Goal: Answer question/provide support: Share knowledge or assist other users

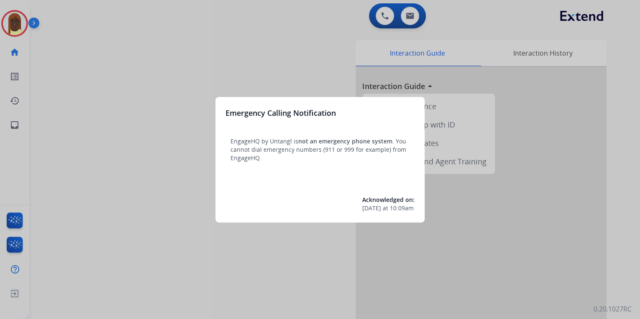
click at [18, 28] on div at bounding box center [320, 159] width 640 height 319
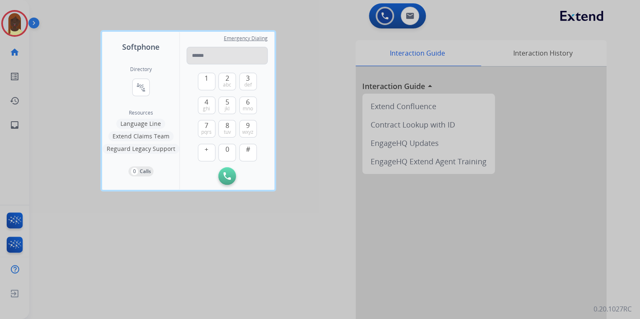
click at [207, 58] on input "tel" at bounding box center [227, 56] width 81 height 18
click at [294, 97] on div at bounding box center [320, 159] width 640 height 319
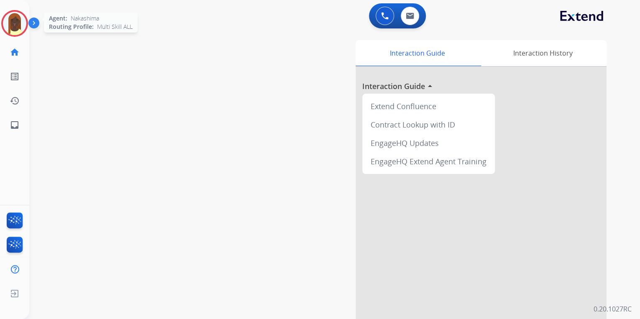
click at [20, 28] on img at bounding box center [14, 23] width 23 height 23
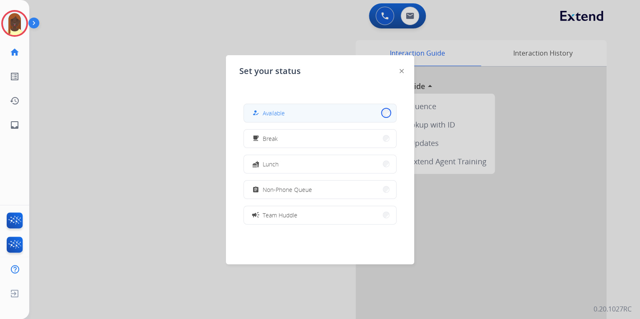
click at [382, 113] on button "how_to_reg Available" at bounding box center [320, 113] width 152 height 18
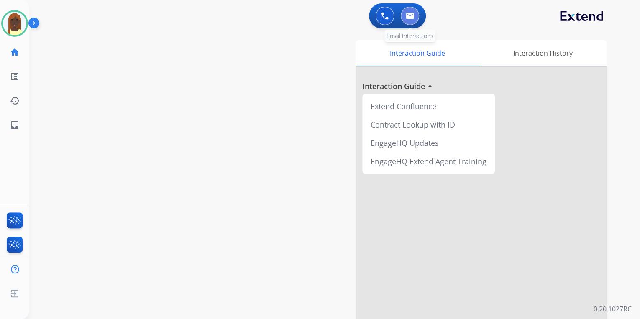
click at [407, 19] on img at bounding box center [410, 16] width 8 height 7
select select "**********"
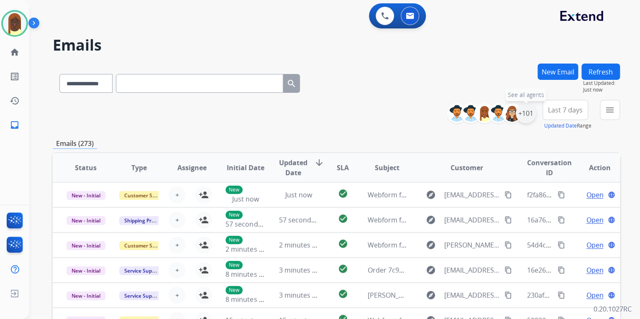
click at [525, 118] on div "+101" at bounding box center [526, 113] width 20 height 20
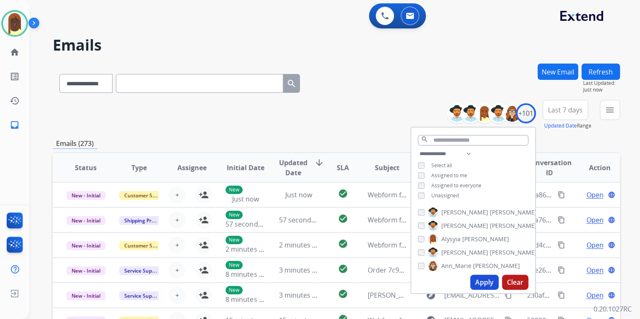
click at [480, 281] on button "Apply" at bounding box center [484, 282] width 28 height 15
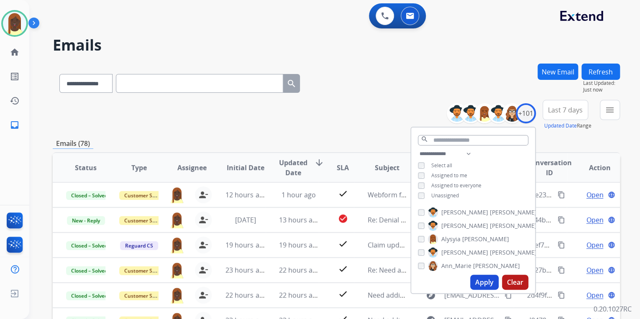
click at [361, 100] on div "**********" at bounding box center [336, 115] width 567 height 30
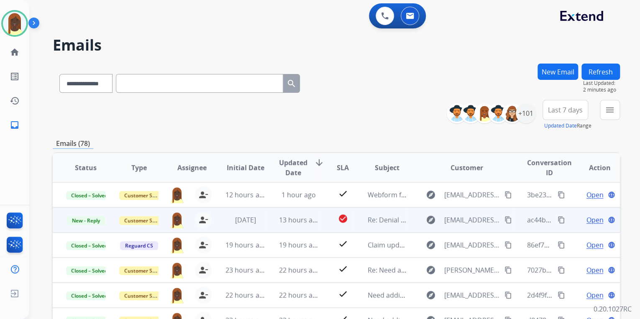
click at [558, 220] on mat-icon "content_copy" at bounding box center [562, 220] width 8 height 8
click at [586, 222] on span "Open" at bounding box center [594, 220] width 17 height 10
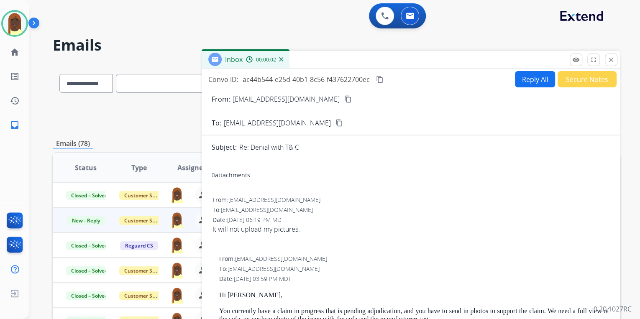
drag, startPoint x: 211, startPoint y: 229, endPoint x: 302, endPoint y: 226, distance: 90.8
drag, startPoint x: 302, startPoint y: 226, endPoint x: 286, endPoint y: 229, distance: 15.8
copy div "It will not upload my pictures."
click at [408, 229] on div "It will not upload my pictures." at bounding box center [410, 229] width 397 height 10
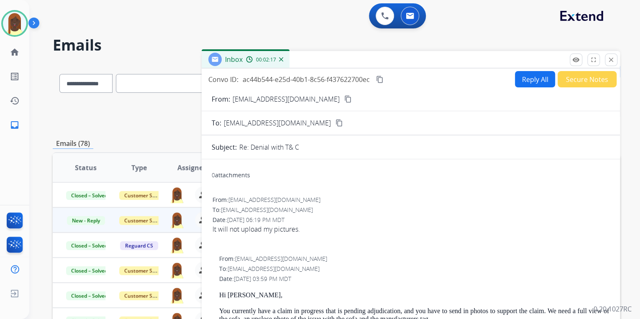
click at [344, 100] on mat-icon "content_copy" at bounding box center [348, 99] width 8 height 8
click at [533, 79] on button "Reply All" at bounding box center [535, 79] width 40 height 16
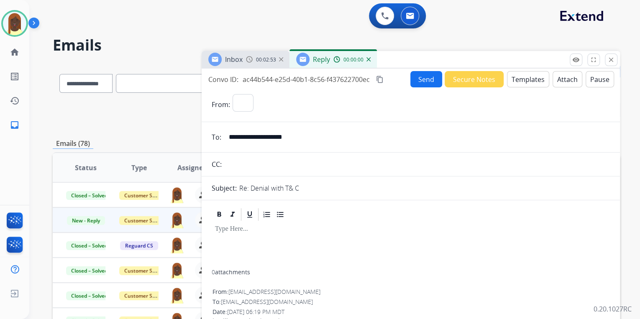
select select "**********"
click at [525, 81] on button "Templates" at bounding box center [528, 79] width 42 height 16
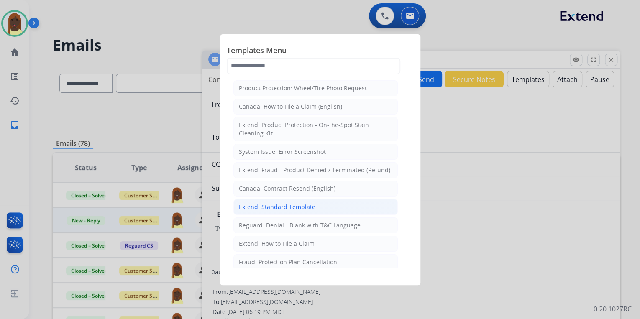
click at [290, 207] on div "Extend: Standard Template" at bounding box center [277, 207] width 77 height 8
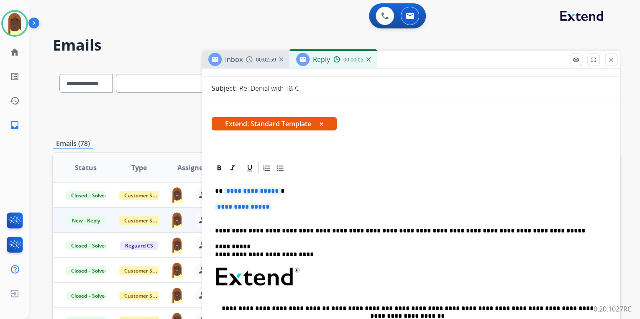
scroll to position [100, 0]
drag, startPoint x: 219, startPoint y: 190, endPoint x: 279, endPoint y: 210, distance: 63.0
click at [279, 210] on div "**********" at bounding box center [411, 301] width 398 height 252
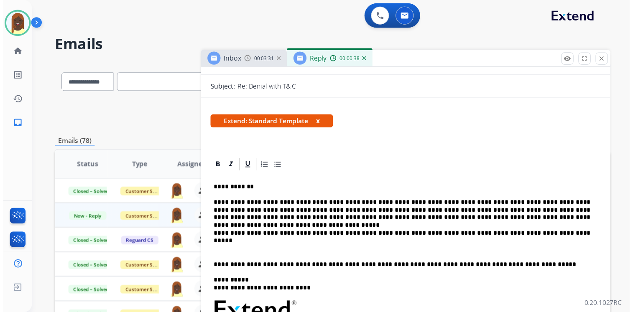
scroll to position [0, 0]
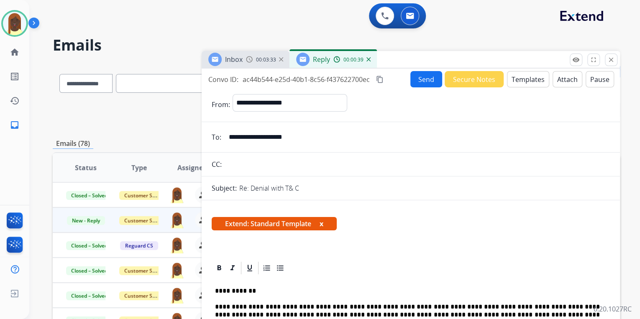
click at [420, 82] on button "Send" at bounding box center [426, 79] width 32 height 16
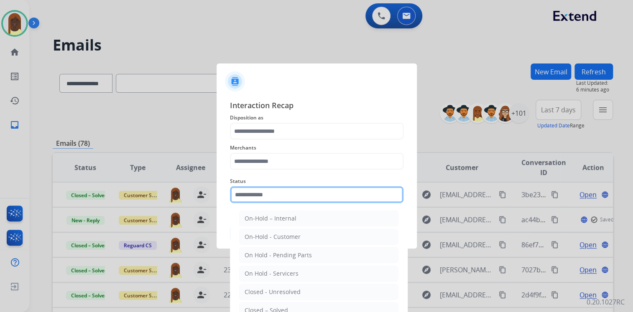
click at [256, 199] on input "text" at bounding box center [317, 195] width 174 height 17
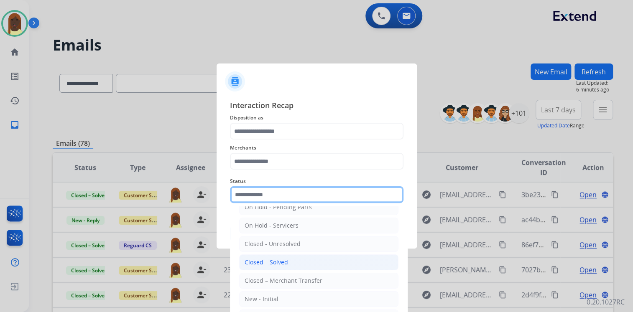
scroll to position [49, 0]
drag, startPoint x: 272, startPoint y: 259, endPoint x: 266, endPoint y: 230, distance: 29.9
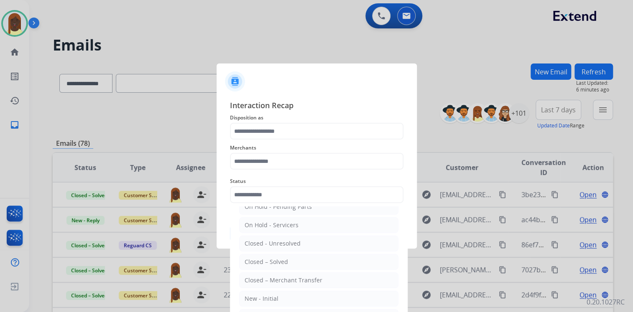
click at [272, 259] on div "Closed – Solved" at bounding box center [267, 262] width 44 height 8
type input "**********"
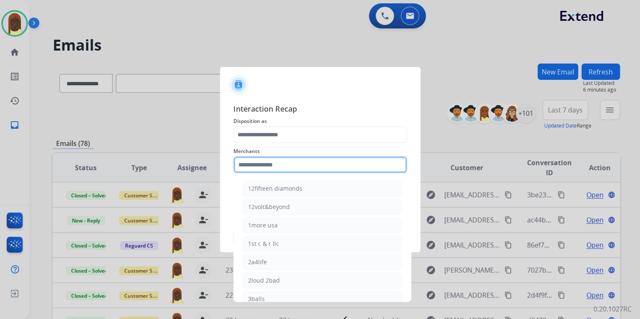
click at [263, 164] on input "text" at bounding box center [320, 164] width 174 height 17
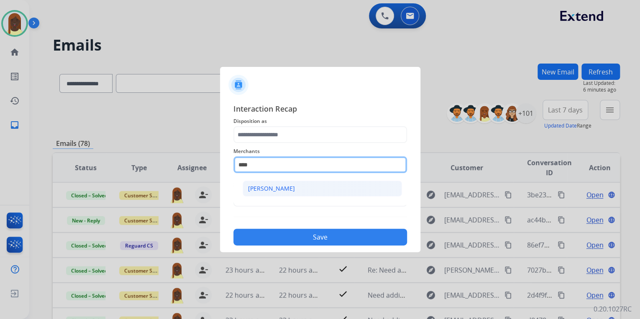
type input "****"
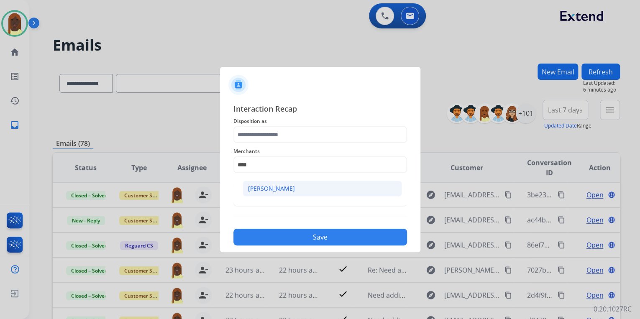
click at [261, 188] on div "[PERSON_NAME]" at bounding box center [271, 188] width 47 height 8
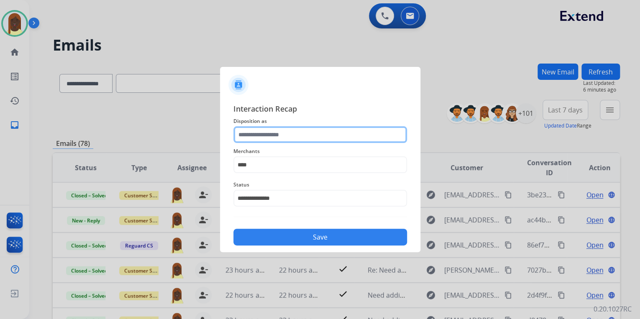
click at [257, 137] on input "text" at bounding box center [320, 134] width 174 height 17
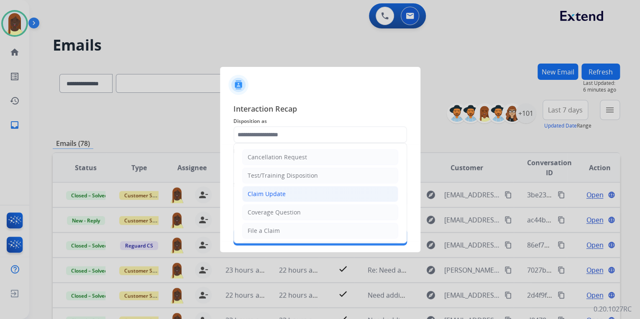
click at [296, 197] on li "Claim Update" at bounding box center [320, 194] width 156 height 16
type input "**********"
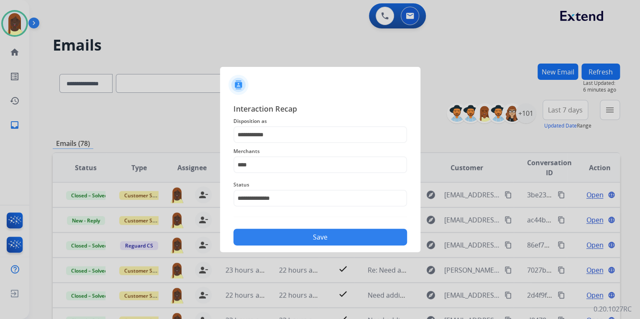
click at [314, 240] on button "Save" at bounding box center [320, 237] width 174 height 17
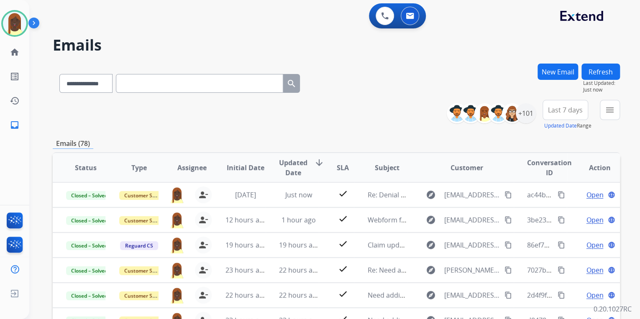
click at [375, 125] on div "**********" at bounding box center [336, 115] width 567 height 30
click at [381, 15] on img at bounding box center [385, 16] width 8 height 8
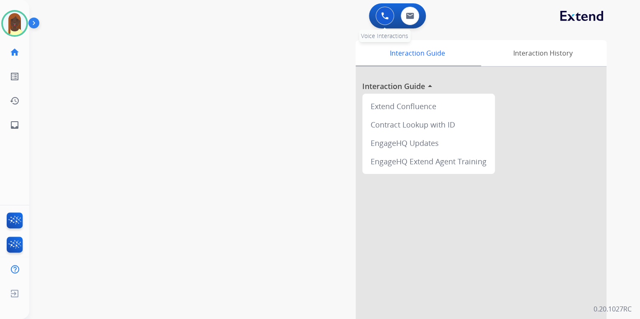
click at [385, 15] on img at bounding box center [385, 16] width 8 height 8
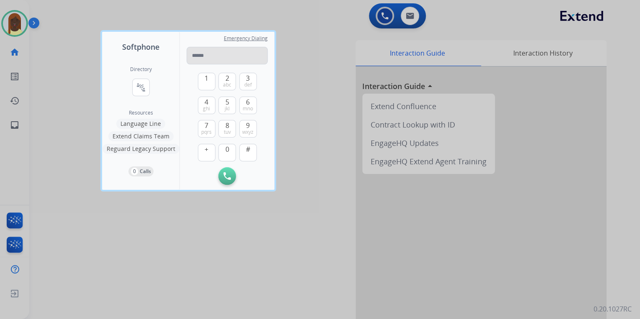
click at [200, 55] on input "tel" at bounding box center [227, 56] width 81 height 18
type input "**********"
click at [229, 178] on img at bounding box center [227, 176] width 8 height 8
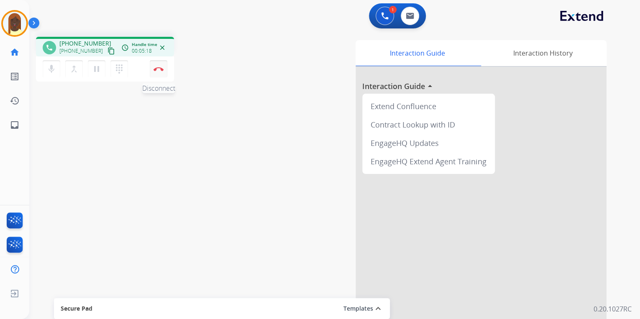
click at [157, 64] on button "Disconnect" at bounding box center [159, 69] width 18 height 18
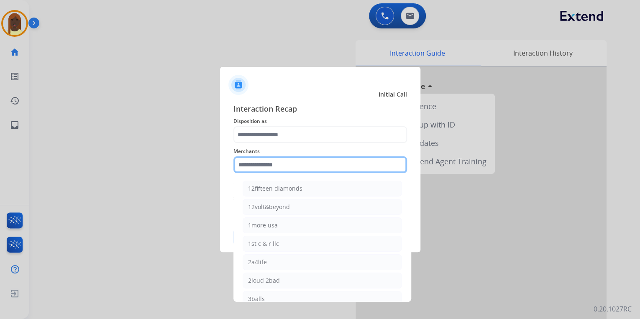
click at [267, 169] on input "text" at bounding box center [320, 164] width 174 height 17
click at [260, 165] on input "text" at bounding box center [320, 164] width 174 height 17
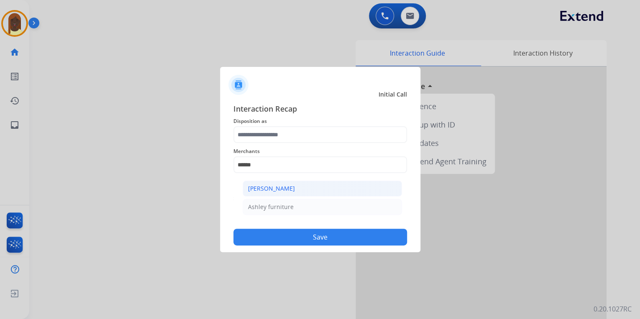
click at [272, 187] on div "[PERSON_NAME]" at bounding box center [271, 188] width 47 height 8
type input "**********"
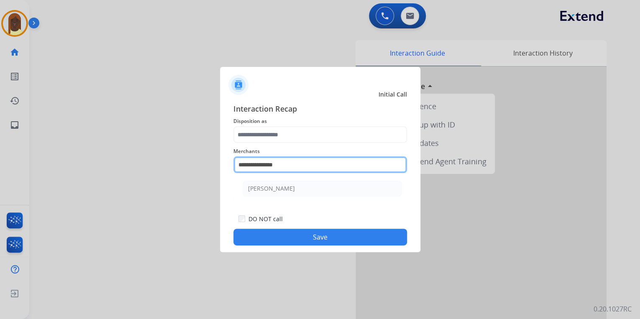
drag, startPoint x: 286, startPoint y: 166, endPoint x: 233, endPoint y: 166, distance: 53.1
click at [233, 166] on input "**********" at bounding box center [320, 164] width 174 height 17
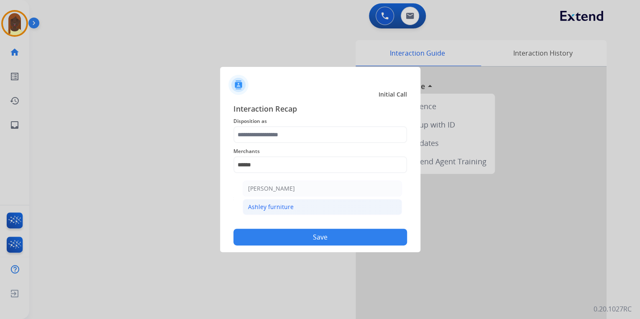
click at [271, 207] on div "Ashley furniture" at bounding box center [271, 207] width 46 height 8
type input "**********"
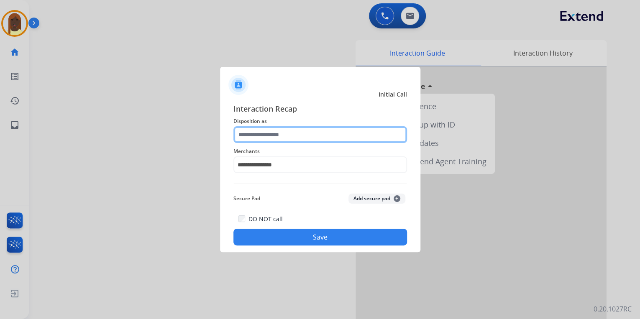
click at [258, 131] on input "text" at bounding box center [320, 134] width 174 height 17
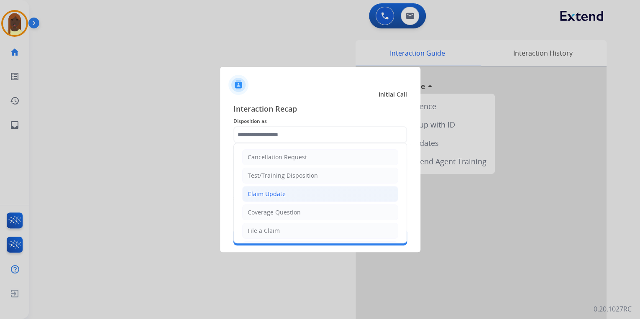
click at [286, 192] on li "Claim Update" at bounding box center [320, 194] width 156 height 16
type input "**********"
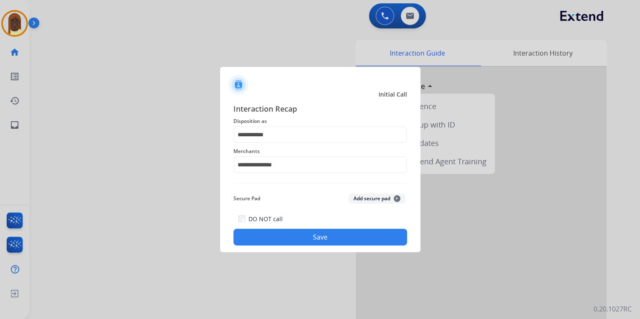
click at [305, 235] on button "Save" at bounding box center [320, 237] width 174 height 17
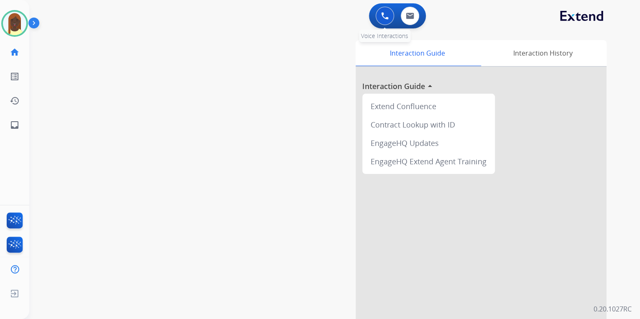
click at [382, 14] on img at bounding box center [385, 16] width 8 height 8
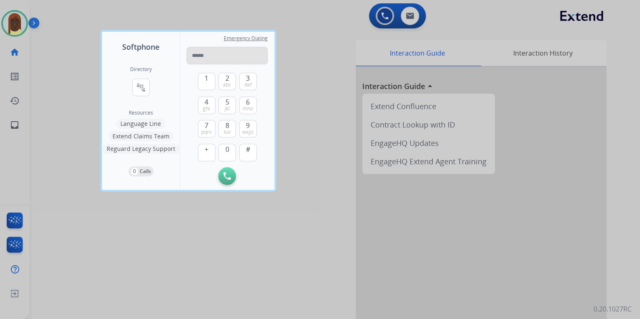
click at [202, 55] on input "tel" at bounding box center [227, 56] width 81 height 18
type input "**********"
click at [230, 178] on img at bounding box center [227, 176] width 8 height 8
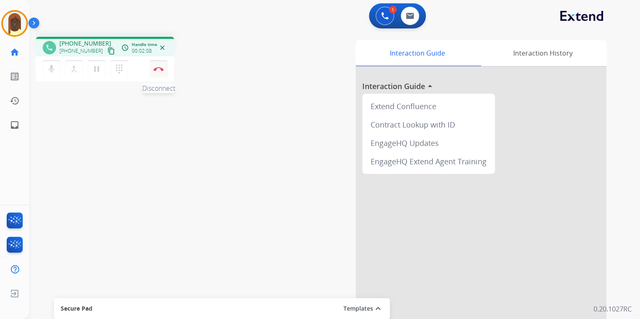
click at [161, 70] on img at bounding box center [159, 69] width 10 height 4
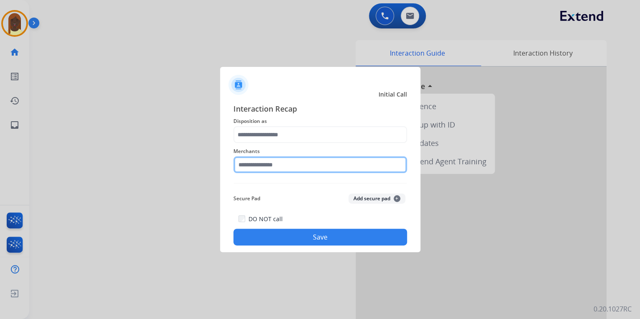
click at [258, 164] on input "text" at bounding box center [320, 164] width 174 height 17
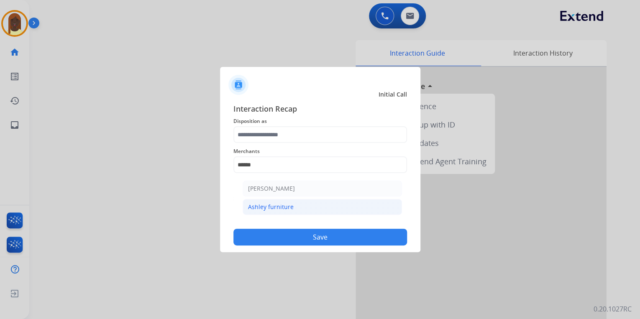
click at [274, 205] on div "Ashley furniture" at bounding box center [271, 207] width 46 height 8
type input "**********"
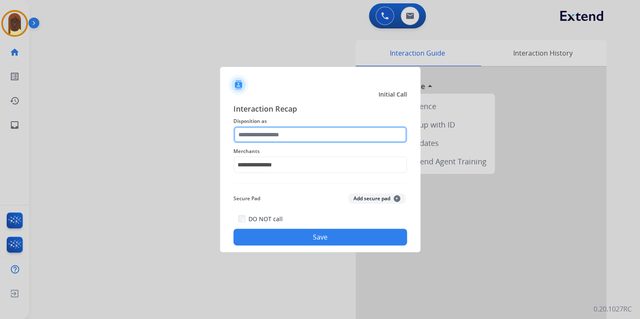
click at [252, 136] on input "text" at bounding box center [320, 134] width 174 height 17
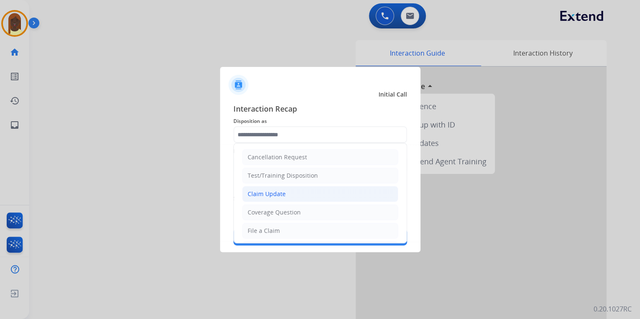
click at [277, 194] on div "Claim Update" at bounding box center [267, 194] width 38 height 8
type input "**********"
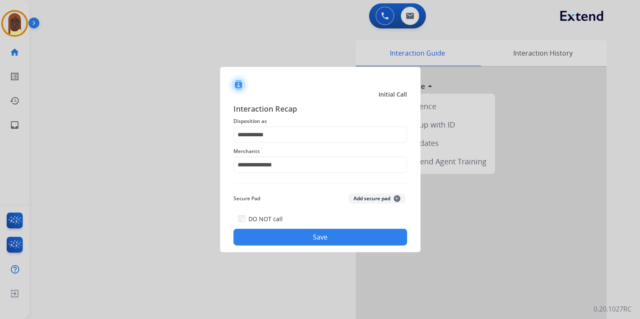
drag, startPoint x: 333, startPoint y: 238, endPoint x: 324, endPoint y: 202, distance: 36.1
click at [333, 236] on button "Save" at bounding box center [320, 237] width 174 height 17
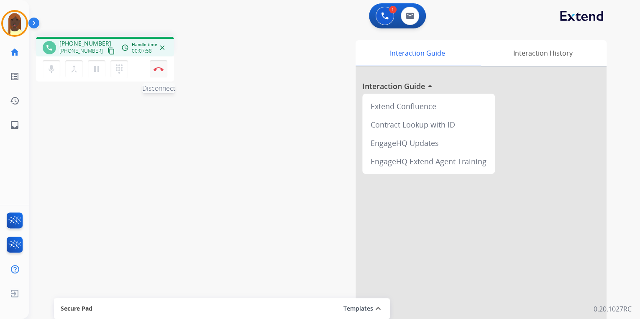
click at [159, 69] on img at bounding box center [159, 69] width 10 height 4
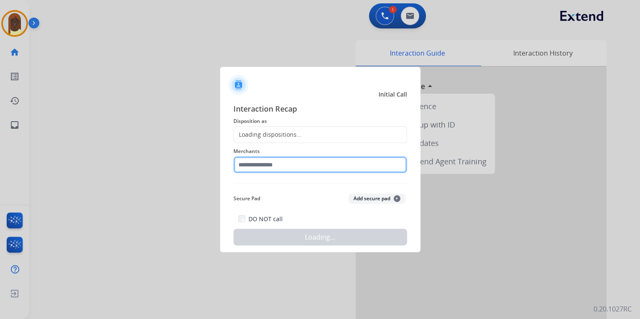
click at [253, 162] on input "text" at bounding box center [320, 164] width 174 height 17
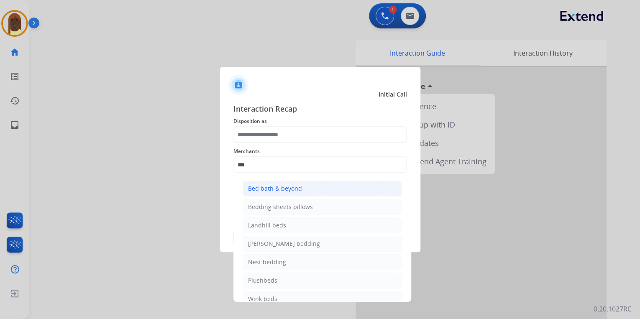
click at [281, 187] on div "Bed bath & beyond" at bounding box center [275, 188] width 54 height 8
type input "**********"
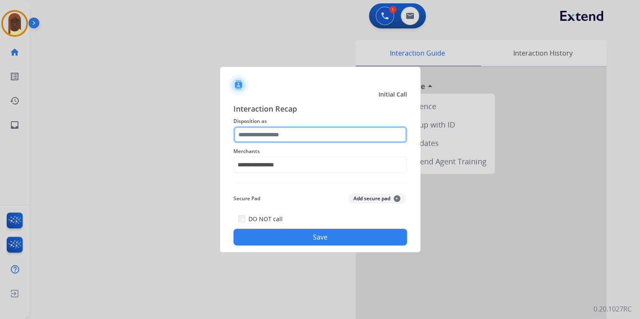
click at [254, 135] on input "text" at bounding box center [320, 134] width 174 height 17
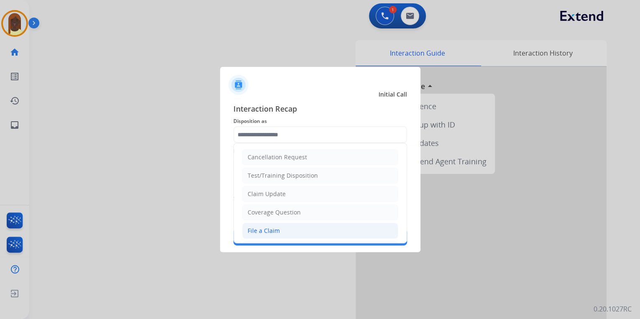
click at [296, 231] on li "File a Claim" at bounding box center [320, 231] width 156 height 16
type input "**********"
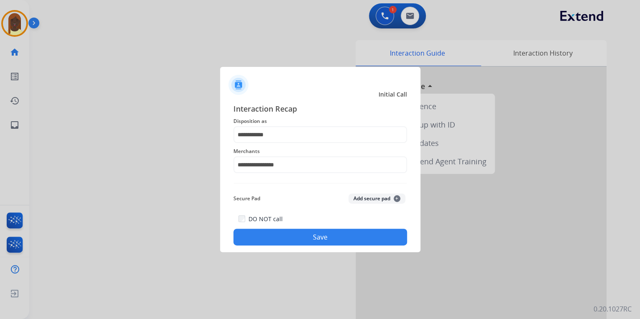
click at [333, 243] on button "Save" at bounding box center [320, 237] width 174 height 17
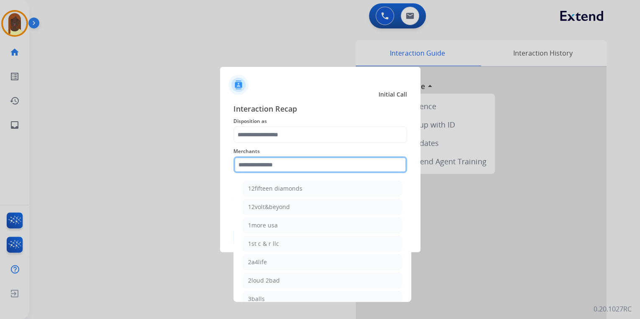
click at [262, 162] on input "text" at bounding box center [320, 164] width 174 height 17
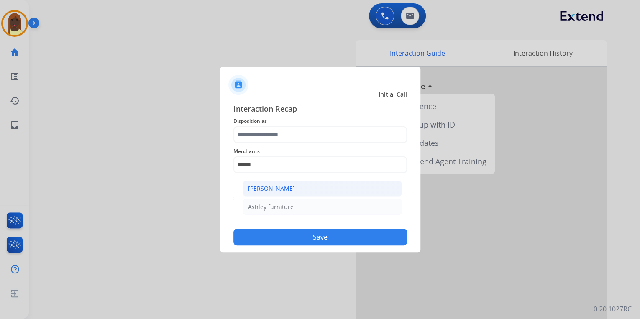
click at [286, 187] on div "[PERSON_NAME]" at bounding box center [271, 188] width 47 height 8
type input "**********"
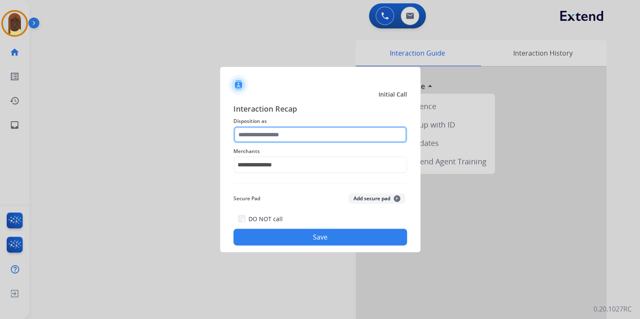
click at [264, 136] on input "text" at bounding box center [320, 134] width 174 height 17
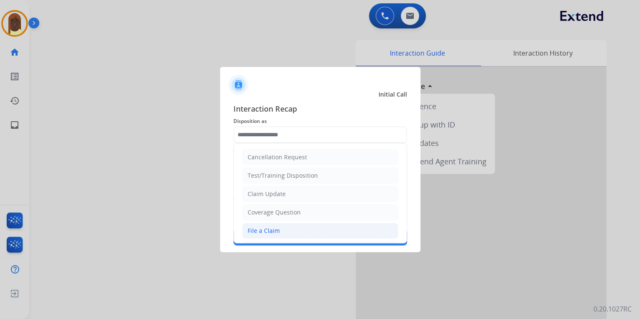
click at [271, 230] on div "File a Claim" at bounding box center [264, 231] width 32 height 8
type input "**********"
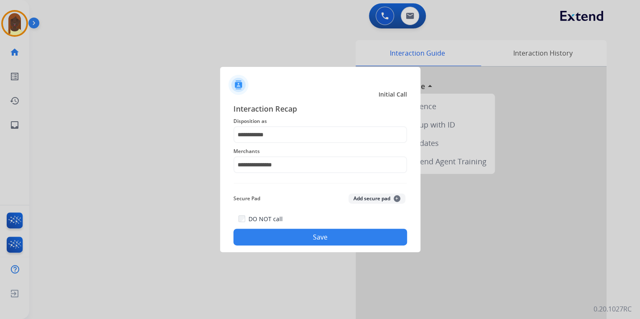
click at [314, 236] on button "Save" at bounding box center [320, 237] width 174 height 17
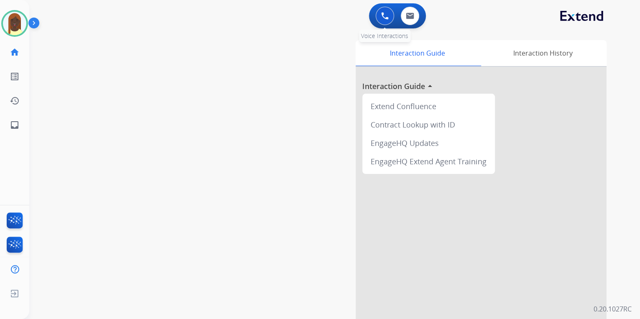
click at [385, 15] on img at bounding box center [385, 16] width 8 height 8
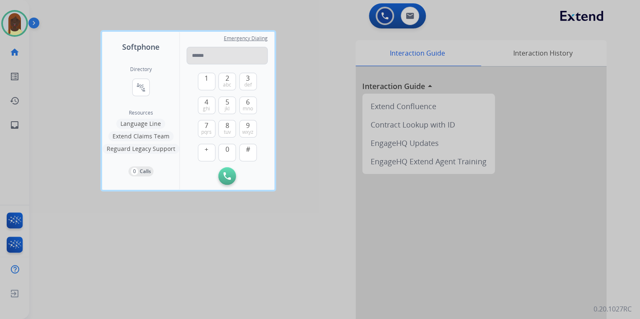
click at [202, 57] on input "tel" at bounding box center [227, 56] width 81 height 18
type input "**********"
click at [223, 176] on button "Initiate Call" at bounding box center [227, 176] width 18 height 18
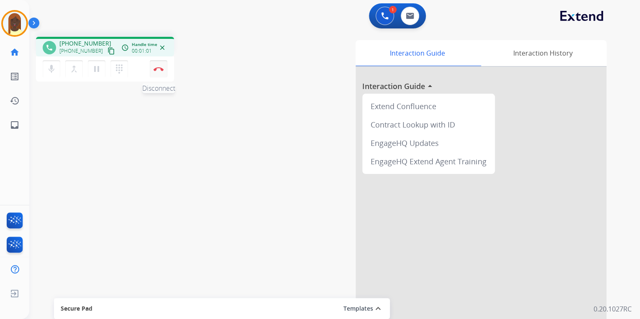
click at [154, 69] on img at bounding box center [159, 69] width 10 height 4
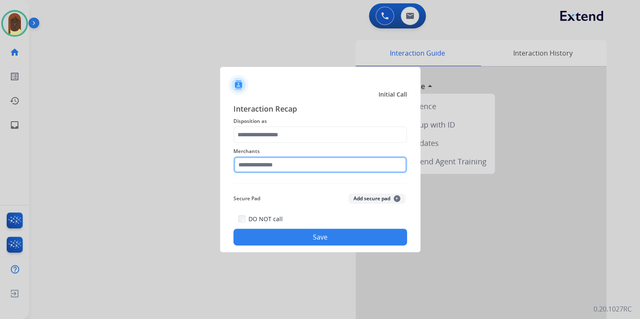
click at [280, 166] on input "text" at bounding box center [320, 164] width 174 height 17
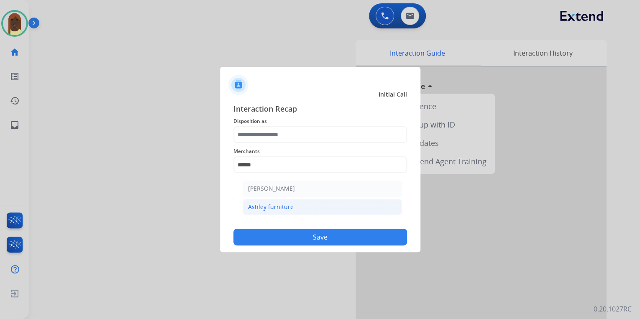
click at [287, 206] on div "Ashley furniture" at bounding box center [271, 207] width 46 height 8
type input "**********"
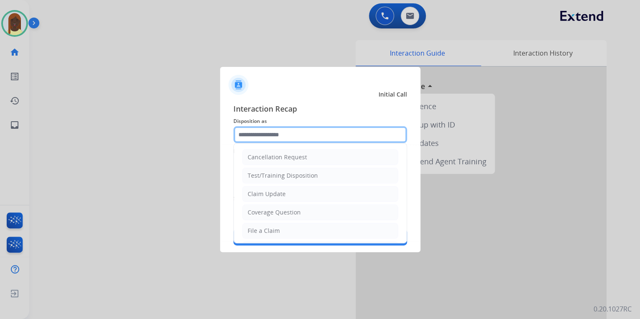
click at [269, 136] on input "text" at bounding box center [320, 134] width 174 height 17
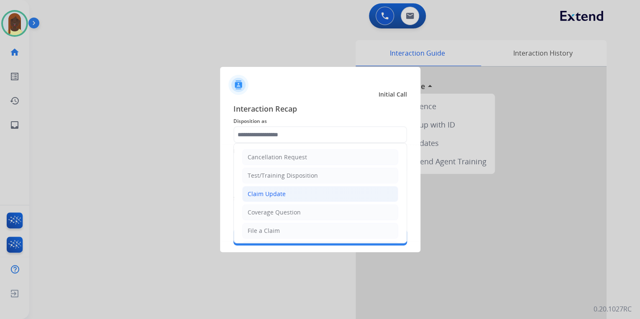
click at [271, 193] on div "Claim Update" at bounding box center [267, 194] width 38 height 8
type input "**********"
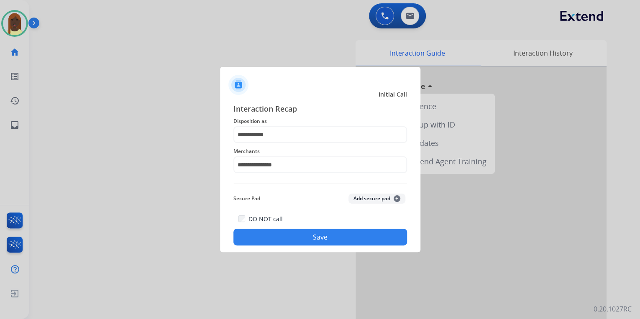
click at [294, 239] on button "Save" at bounding box center [320, 237] width 174 height 17
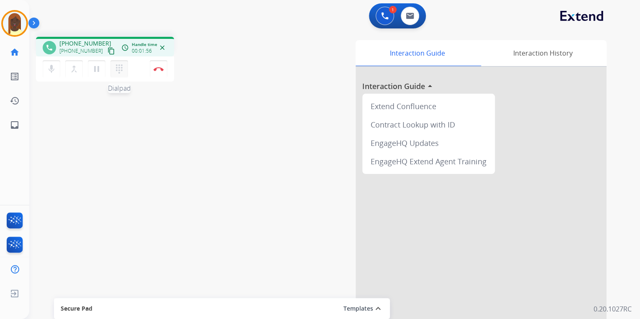
click at [122, 69] on mat-icon "dialpad" at bounding box center [119, 69] width 10 height 10
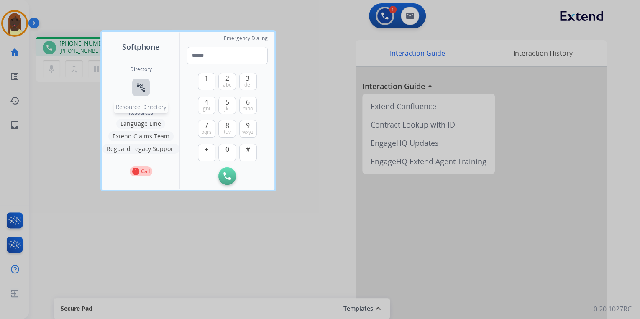
click at [139, 91] on mat-icon "connect_without_contact" at bounding box center [141, 87] width 10 height 10
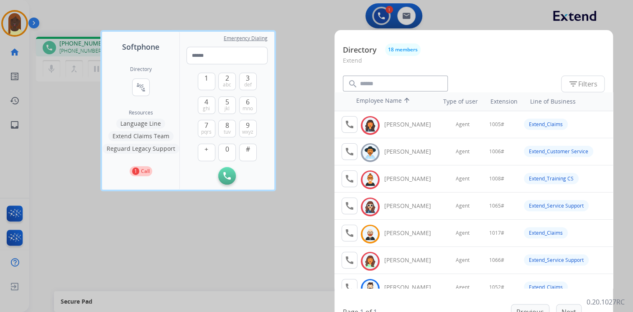
click at [307, 166] on div at bounding box center [316, 156] width 633 height 312
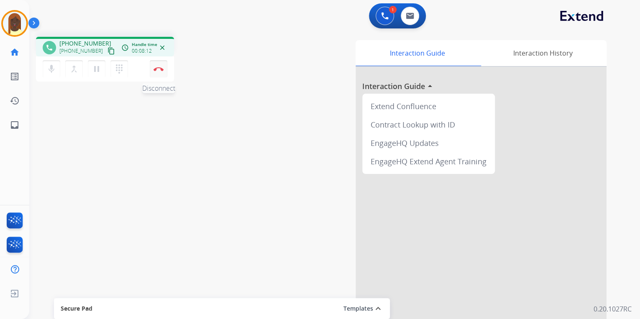
click at [159, 69] on img at bounding box center [159, 69] width 10 height 4
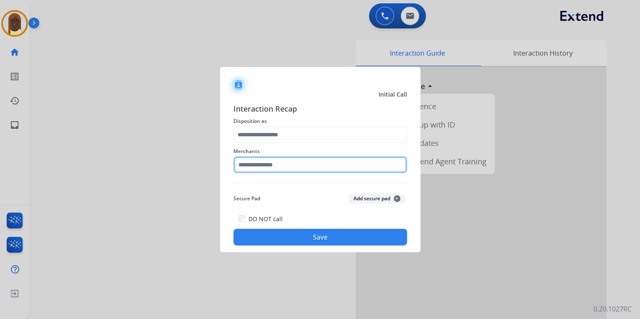
click at [271, 167] on input "text" at bounding box center [320, 164] width 174 height 17
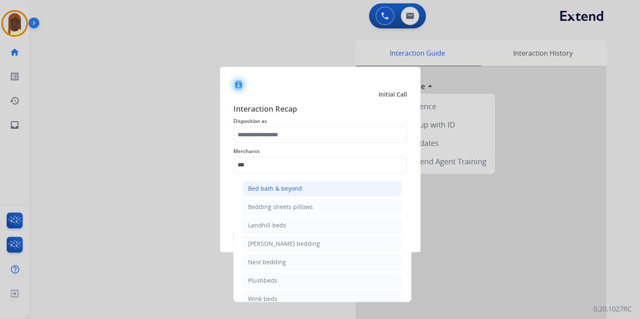
click at [286, 188] on div "Bed bath & beyond" at bounding box center [275, 188] width 54 height 8
type input "**********"
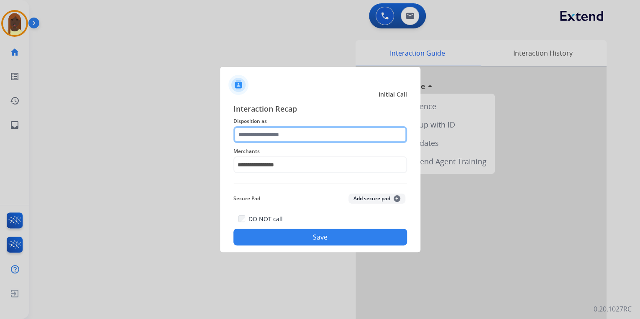
click at [270, 134] on input "text" at bounding box center [320, 134] width 174 height 17
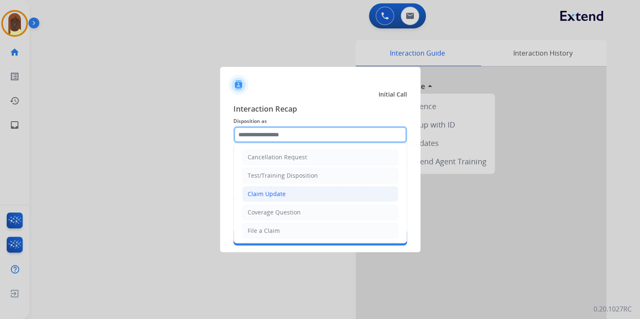
scroll to position [67, 0]
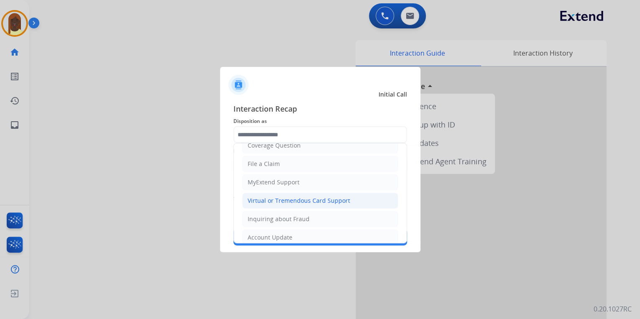
click at [306, 199] on div "Virtual or Tremendous Card Support" at bounding box center [299, 201] width 102 height 8
type input "**********"
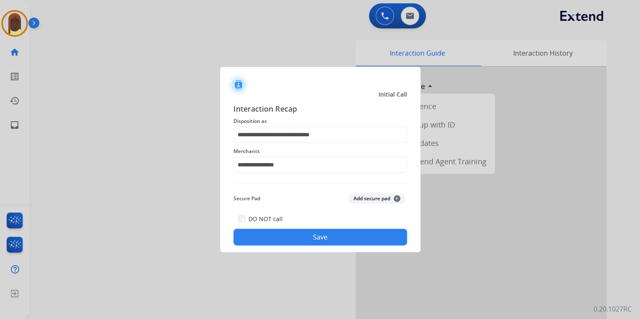
click at [299, 236] on button "Save" at bounding box center [320, 237] width 174 height 17
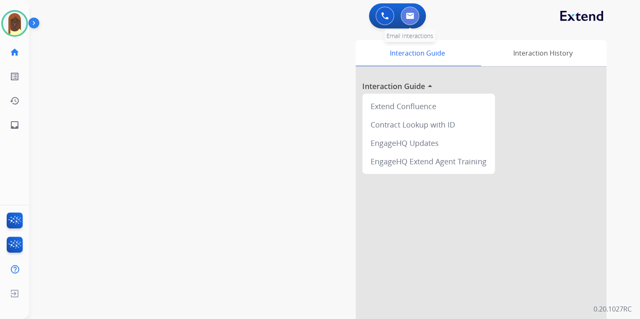
click at [412, 20] on button at bounding box center [410, 16] width 18 height 18
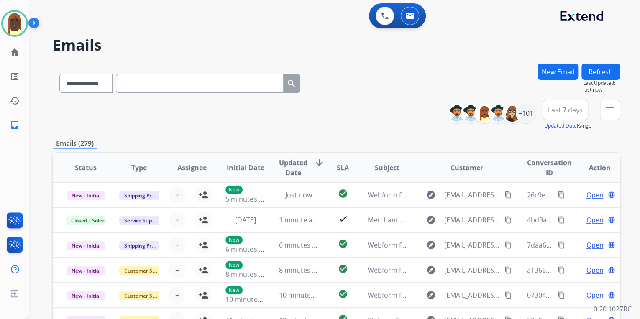
click at [557, 76] on button "New Email" at bounding box center [557, 72] width 41 height 16
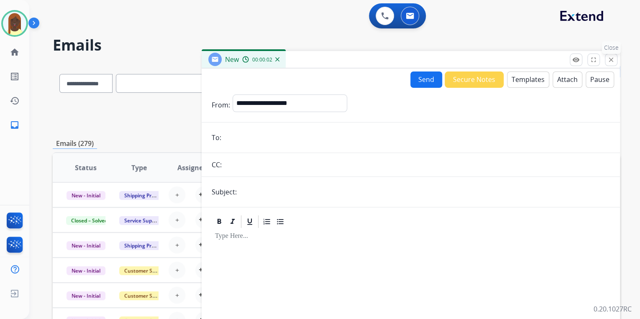
click at [613, 60] on mat-icon "close" at bounding box center [611, 60] width 8 height 8
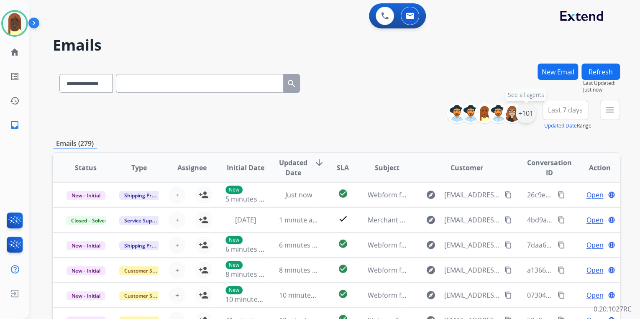
click at [528, 115] on div "+101" at bounding box center [526, 113] width 20 height 20
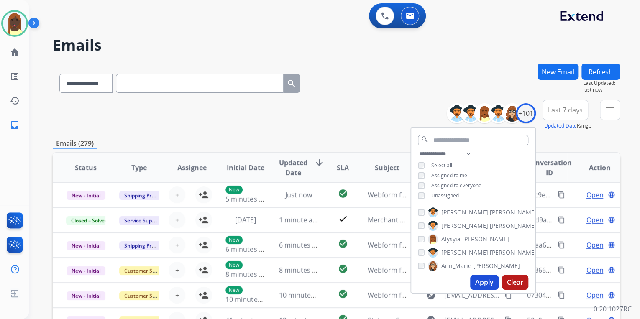
drag, startPoint x: 481, startPoint y: 287, endPoint x: 451, endPoint y: 235, distance: 59.8
click at [481, 286] on button "Apply" at bounding box center [484, 282] width 28 height 15
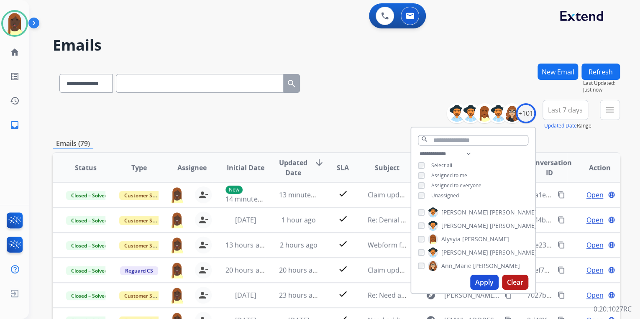
click at [376, 128] on div "**********" at bounding box center [336, 115] width 567 height 30
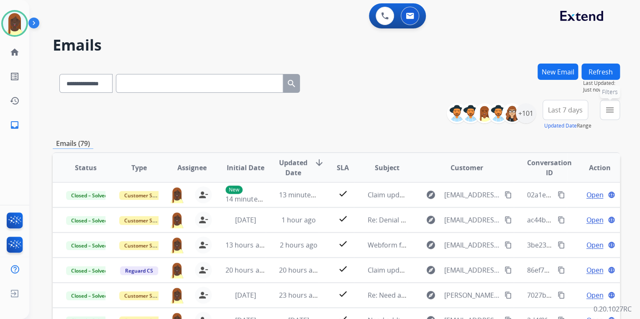
click at [609, 112] on mat-icon "menu" at bounding box center [610, 110] width 10 height 10
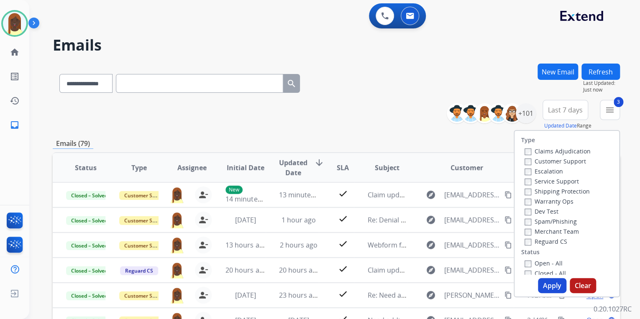
drag, startPoint x: 544, startPoint y: 286, endPoint x: 513, endPoint y: 243, distance: 52.4
click at [545, 284] on button "Apply" at bounding box center [552, 285] width 28 height 15
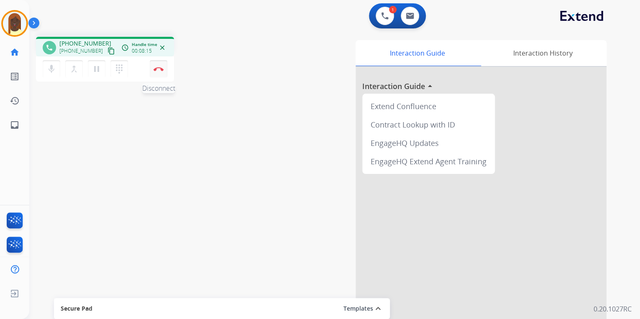
click at [163, 67] on img at bounding box center [159, 69] width 10 height 4
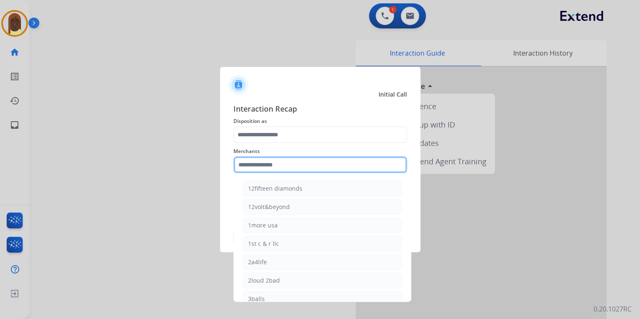
click at [251, 164] on input "text" at bounding box center [320, 164] width 174 height 17
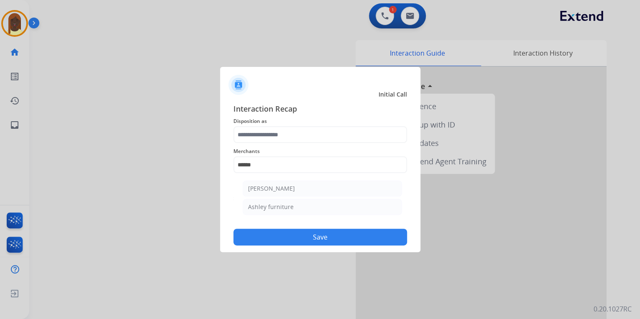
click at [281, 207] on div "Ashley furniture" at bounding box center [271, 207] width 46 height 8
type input "**********"
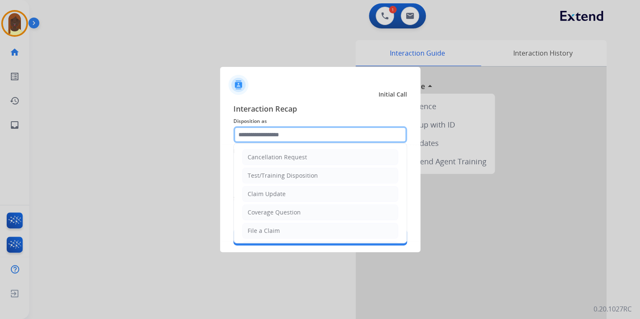
click at [257, 133] on input "text" at bounding box center [320, 134] width 174 height 17
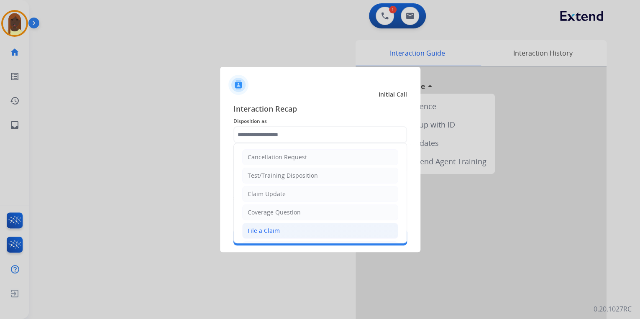
click at [286, 232] on li "File a Claim" at bounding box center [320, 231] width 156 height 16
type input "**********"
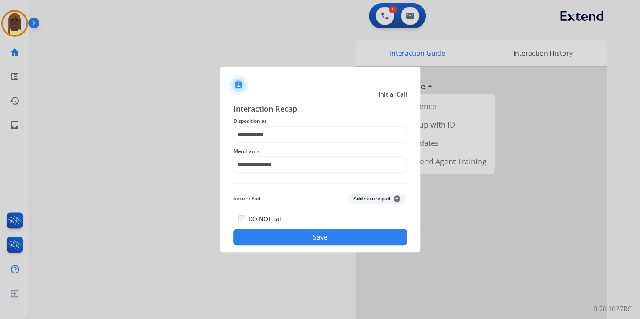
click at [329, 236] on button "Save" at bounding box center [320, 237] width 174 height 17
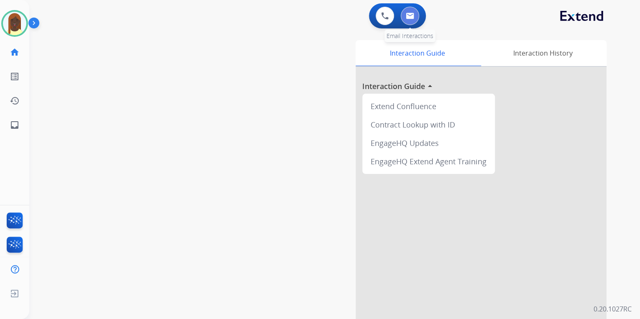
click at [409, 16] on img at bounding box center [410, 16] width 8 height 7
select select "**********"
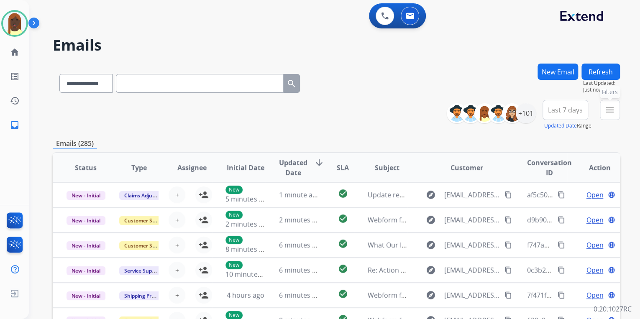
click at [607, 113] on mat-icon "menu" at bounding box center [610, 110] width 10 height 10
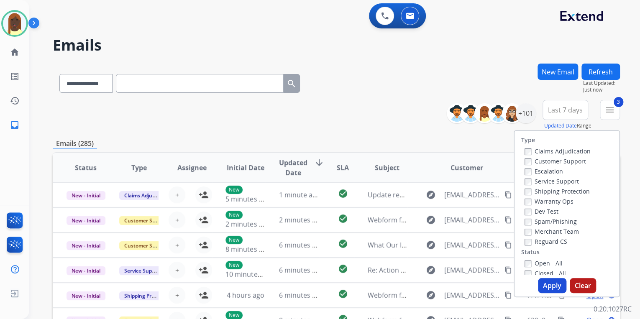
drag, startPoint x: 553, startPoint y: 284, endPoint x: 540, endPoint y: 236, distance: 49.8
click at [552, 284] on button "Apply" at bounding box center [552, 285] width 28 height 15
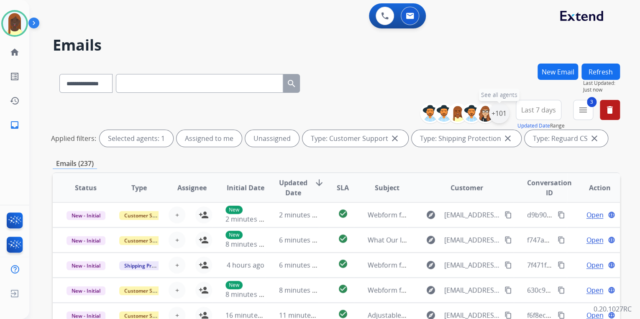
click at [498, 117] on div "+101" at bounding box center [499, 113] width 20 height 20
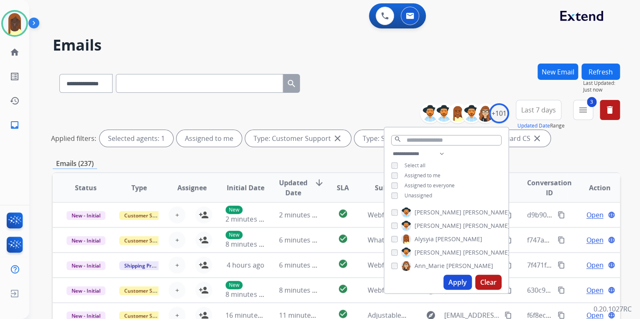
drag, startPoint x: 457, startPoint y: 283, endPoint x: 448, endPoint y: 243, distance: 40.6
click at [458, 283] on button "Apply" at bounding box center [457, 282] width 28 height 15
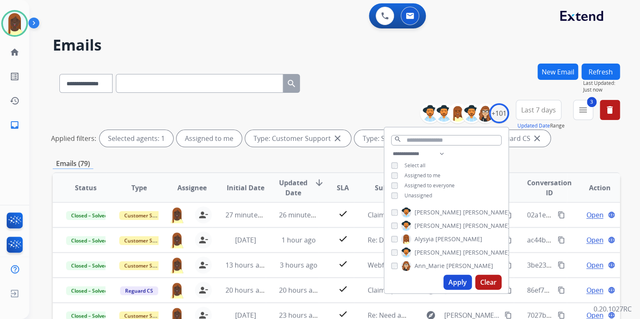
click at [366, 95] on div "**********" at bounding box center [336, 82] width 567 height 36
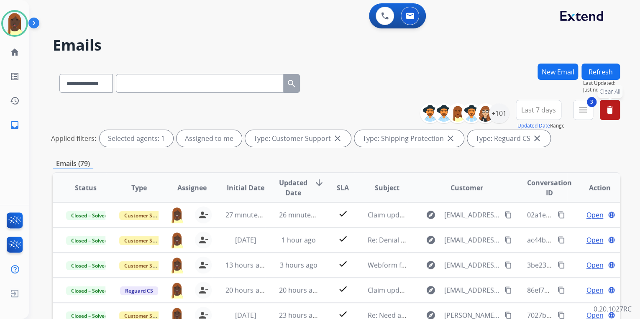
click at [608, 112] on mat-icon "delete" at bounding box center [610, 110] width 10 height 10
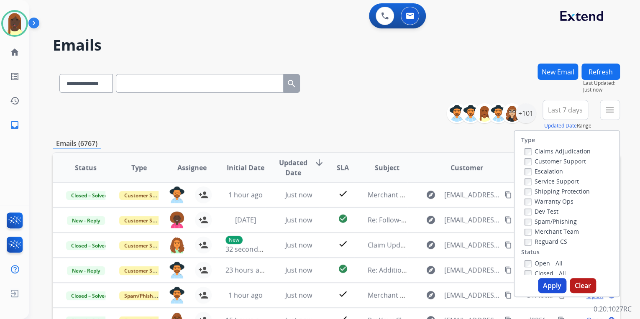
click at [397, 113] on div "**********" at bounding box center [336, 115] width 567 height 30
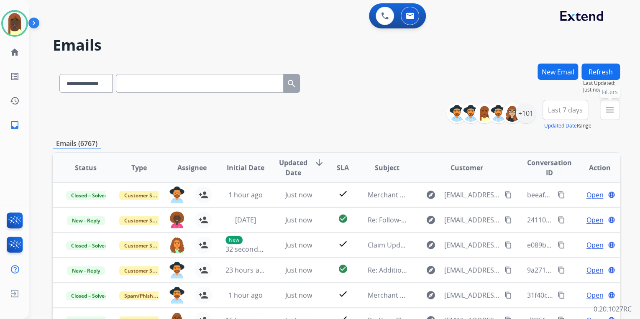
click at [610, 112] on mat-icon "menu" at bounding box center [610, 110] width 10 height 10
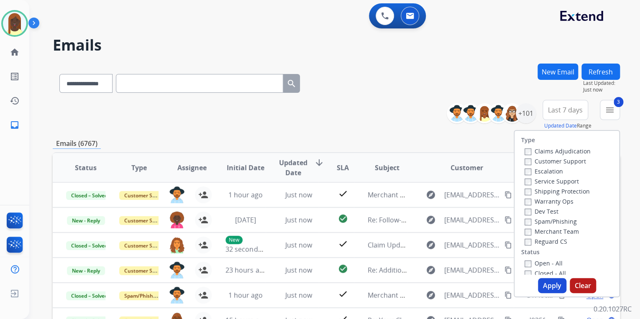
click at [552, 290] on button "Apply" at bounding box center [552, 285] width 28 height 15
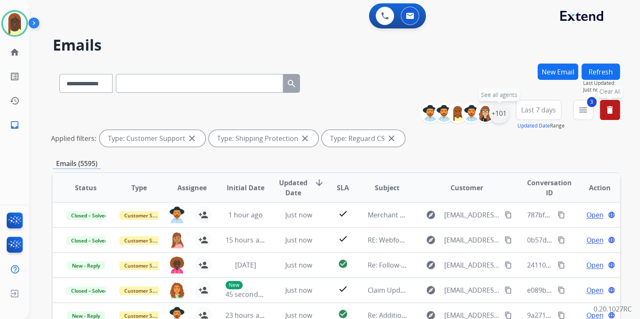
click at [502, 118] on div "+101" at bounding box center [499, 113] width 20 height 20
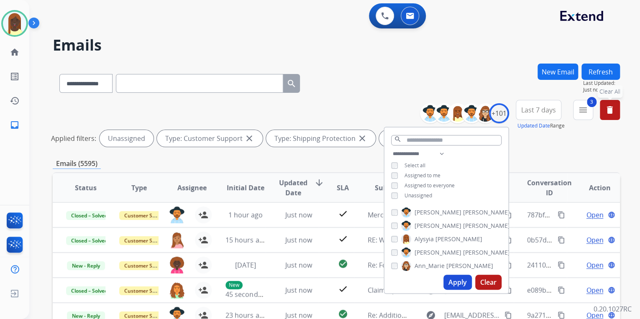
click at [457, 283] on button "Apply" at bounding box center [457, 282] width 28 height 15
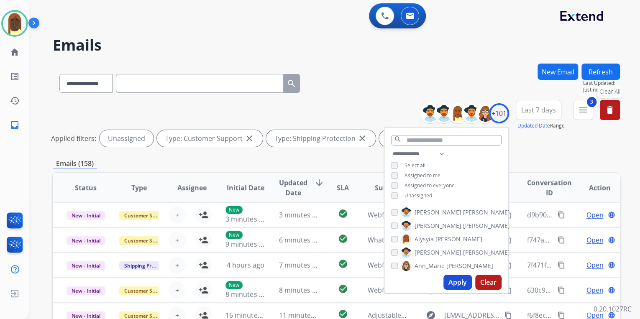
click at [348, 89] on div "**********" at bounding box center [336, 82] width 567 height 36
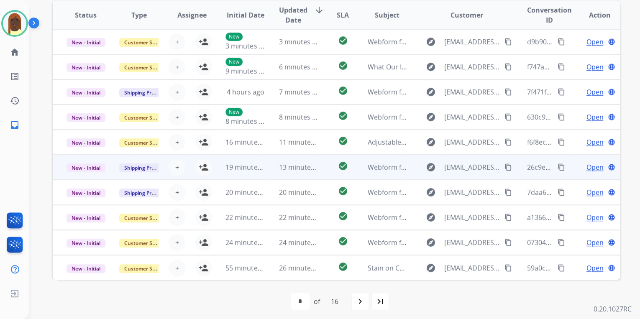
scroll to position [177, 0]
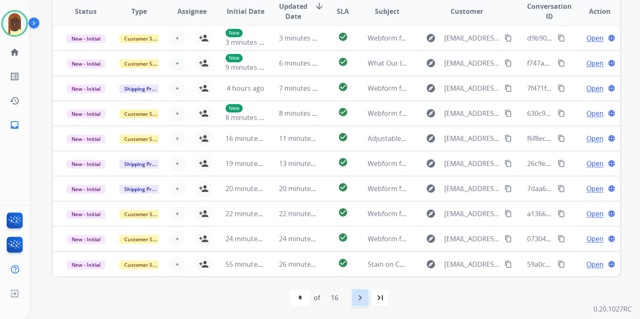
click at [360, 295] on mat-icon "navigate_next" at bounding box center [360, 298] width 10 height 10
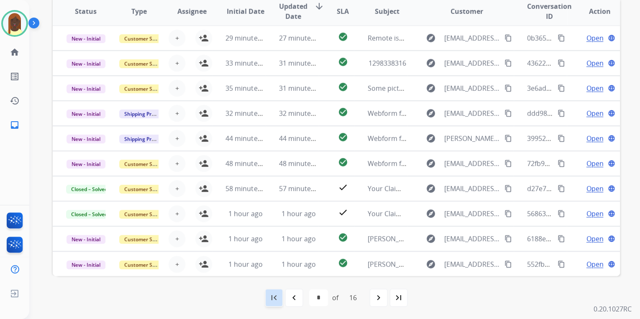
click at [274, 297] on mat-icon "first_page" at bounding box center [274, 298] width 10 height 10
select select "*"
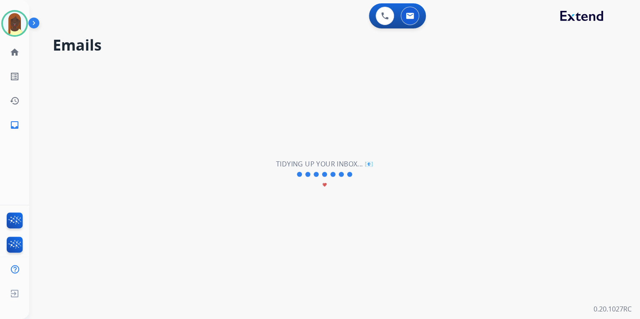
scroll to position [0, 0]
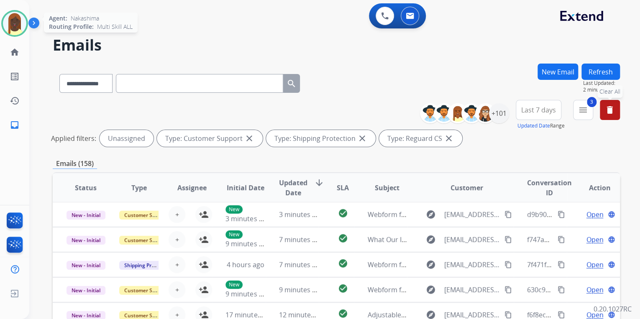
click at [20, 19] on img at bounding box center [14, 23] width 23 height 23
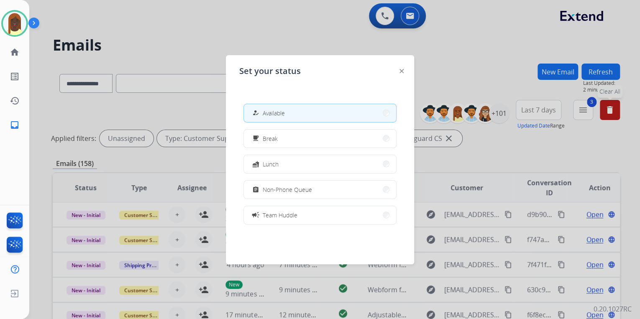
click at [288, 42] on div at bounding box center [320, 159] width 640 height 319
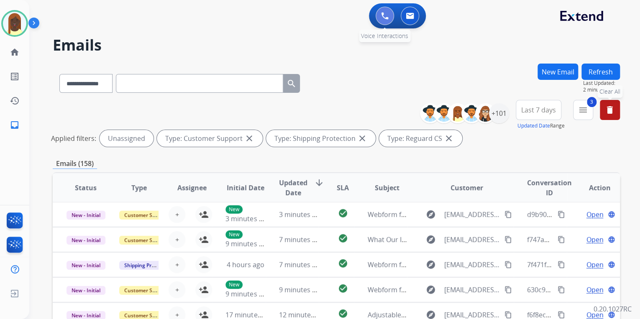
click at [384, 17] on img at bounding box center [385, 16] width 8 height 8
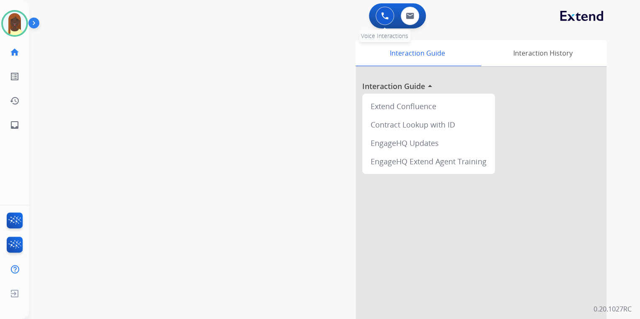
click at [381, 15] on img at bounding box center [385, 16] width 8 height 8
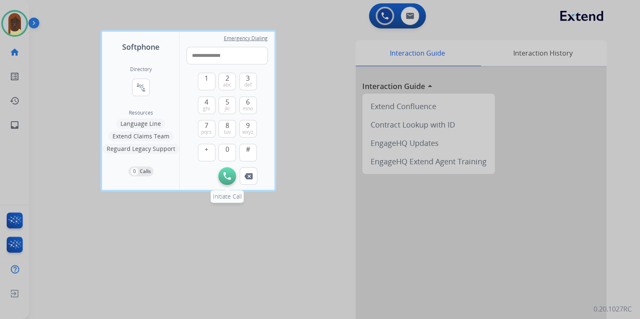
type input "**********"
click at [228, 177] on img at bounding box center [227, 176] width 8 height 8
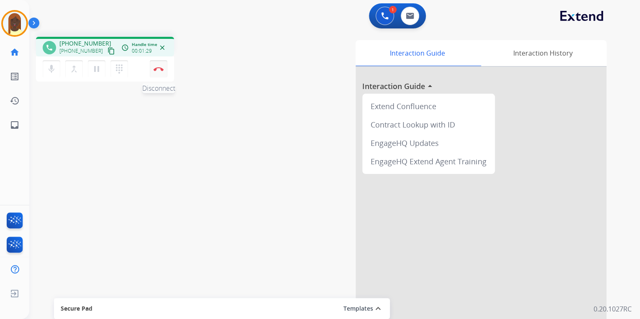
click at [163, 72] on button "Disconnect" at bounding box center [159, 69] width 18 height 18
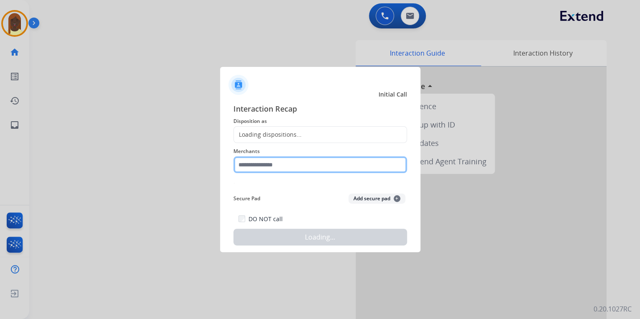
click at [261, 162] on input "text" at bounding box center [320, 164] width 174 height 17
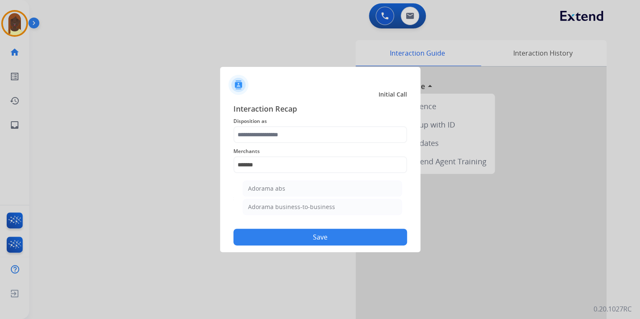
click at [289, 205] on div "Adorama business-to-business" at bounding box center [291, 207] width 87 height 8
type input "**********"
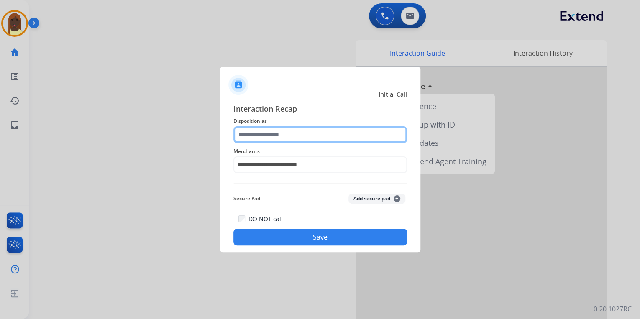
click at [268, 137] on input "text" at bounding box center [320, 134] width 174 height 17
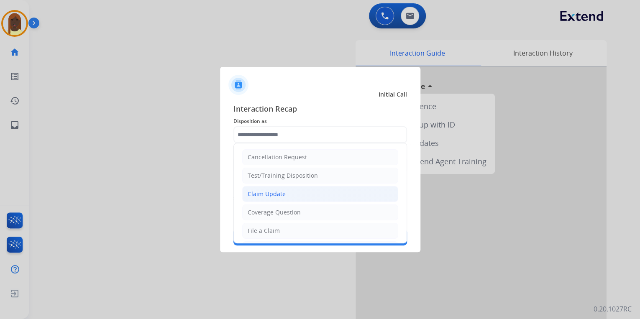
click at [292, 197] on li "Claim Update" at bounding box center [320, 194] width 156 height 16
type input "**********"
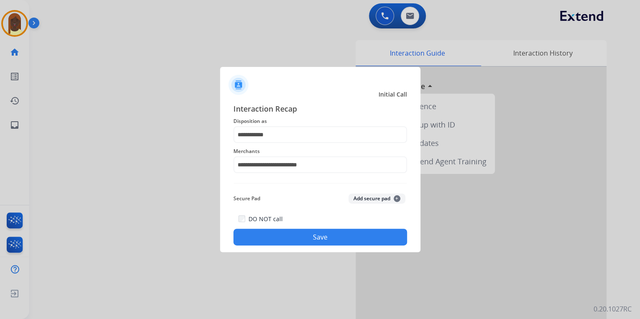
click at [294, 238] on button "Save" at bounding box center [320, 237] width 174 height 17
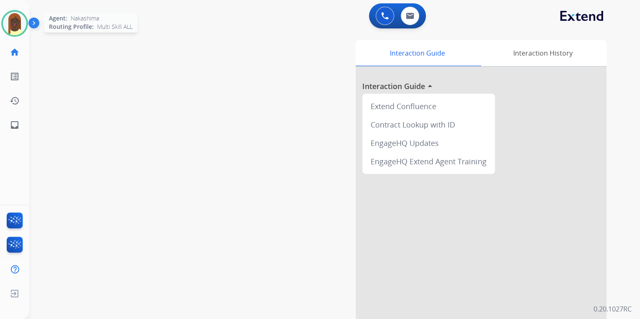
click at [15, 26] on img at bounding box center [14, 23] width 23 height 23
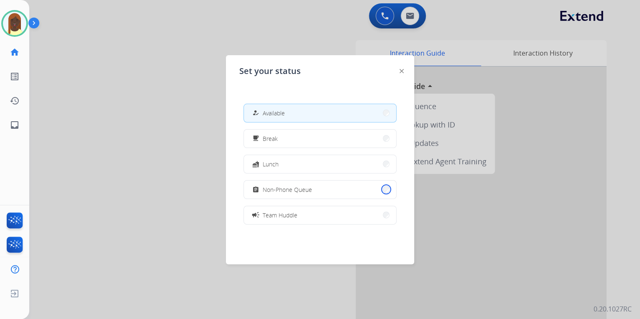
click at [380, 189] on button "assignment Non-Phone Queue" at bounding box center [320, 190] width 152 height 18
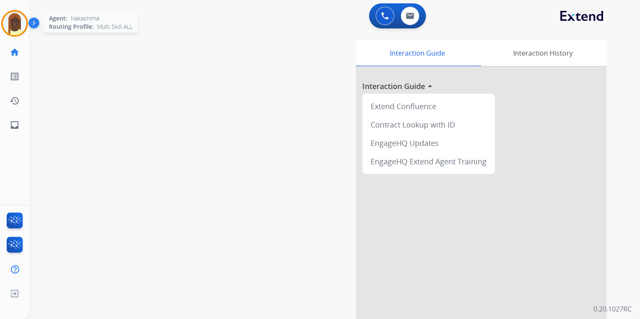
click at [20, 28] on img at bounding box center [14, 23] width 23 height 23
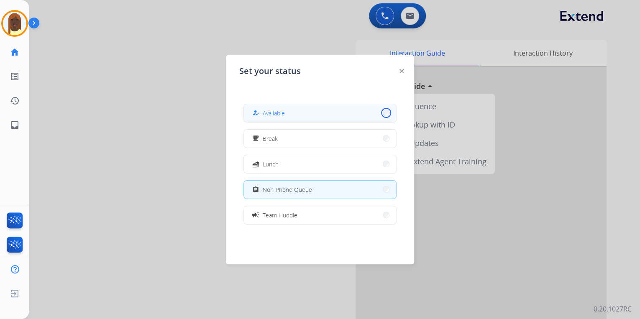
click at [380, 113] on button "how_to_reg Available" at bounding box center [320, 113] width 152 height 18
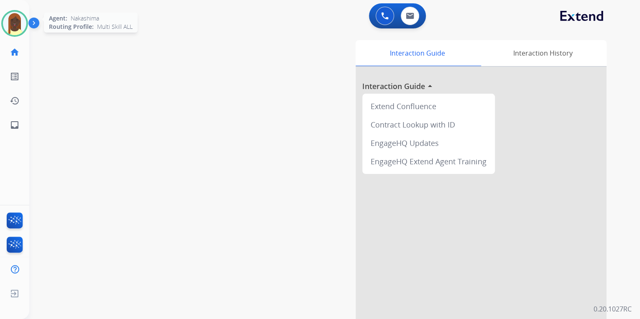
click at [14, 28] on img at bounding box center [14, 23] width 23 height 23
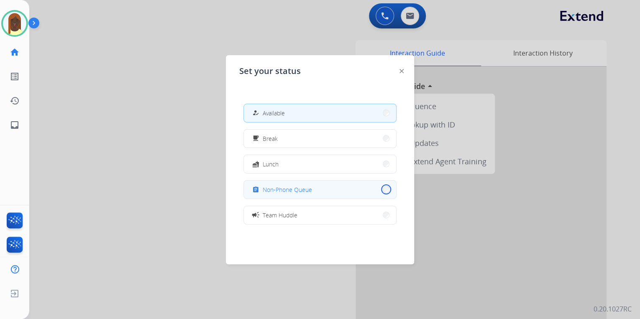
click at [380, 189] on button "assignment Non-Phone Queue" at bounding box center [320, 190] width 152 height 18
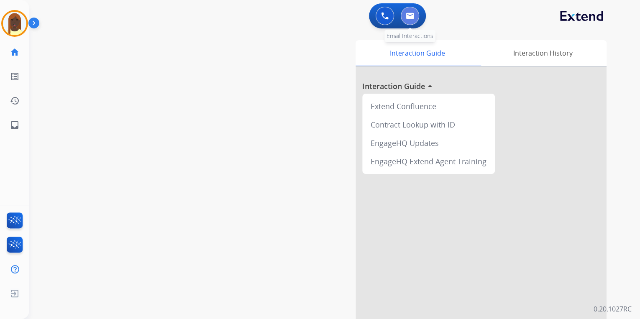
click at [412, 15] on img at bounding box center [410, 16] width 8 height 7
select select "**********"
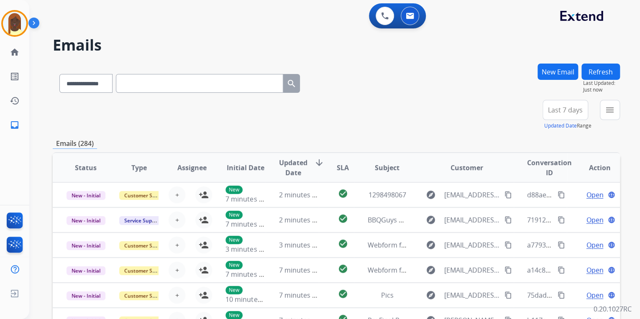
click at [551, 74] on button "New Email" at bounding box center [557, 72] width 41 height 16
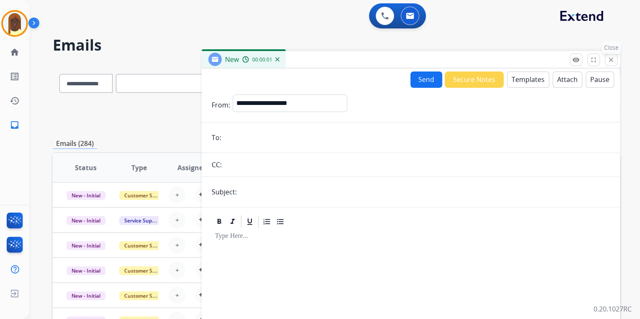
click at [609, 59] on mat-icon "close" at bounding box center [611, 60] width 8 height 8
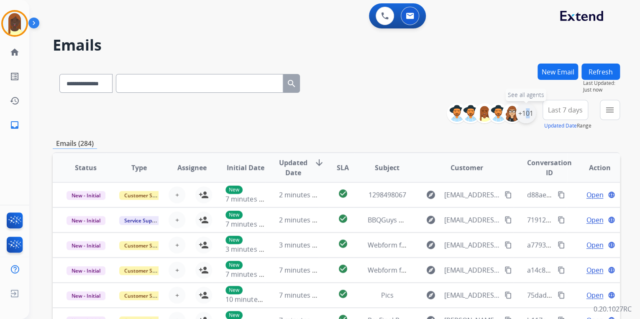
click at [522, 115] on div "+101" at bounding box center [526, 113] width 20 height 20
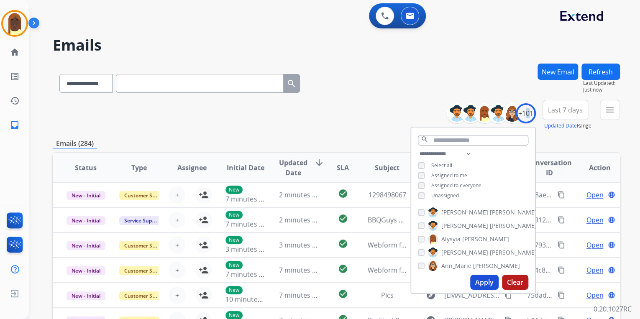
click at [489, 285] on button "Apply" at bounding box center [484, 282] width 28 height 15
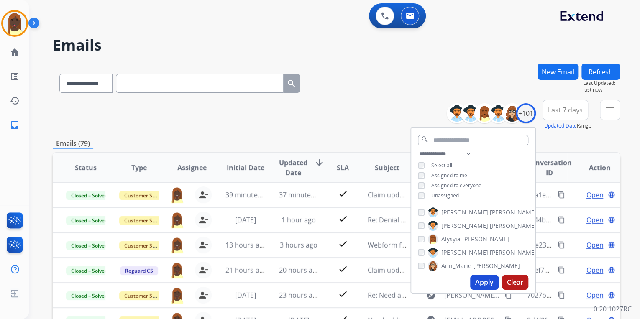
click at [377, 110] on div "**********" at bounding box center [336, 115] width 567 height 30
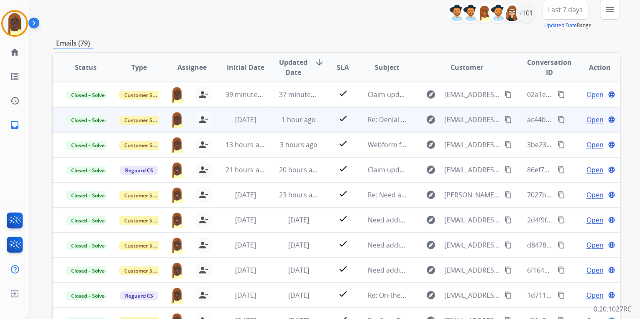
scroll to position [0, 0]
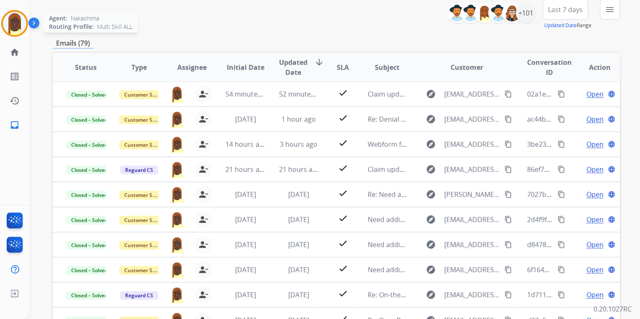
click at [14, 25] on img at bounding box center [14, 23] width 23 height 23
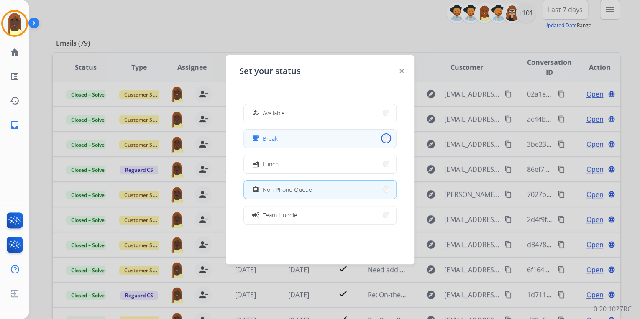
click at [381, 137] on button "free_breakfast Break" at bounding box center [320, 139] width 152 height 18
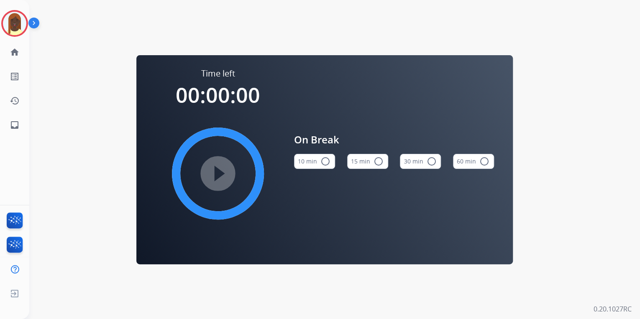
click at [218, 173] on div "play_circle_filled" at bounding box center [217, 173] width 125 height 125
click at [378, 162] on mat-icon "radio_button_unchecked" at bounding box center [379, 161] width 10 height 10
click at [219, 172] on mat-icon "play_circle_filled" at bounding box center [218, 174] width 10 height 10
click at [18, 26] on img at bounding box center [14, 23] width 23 height 23
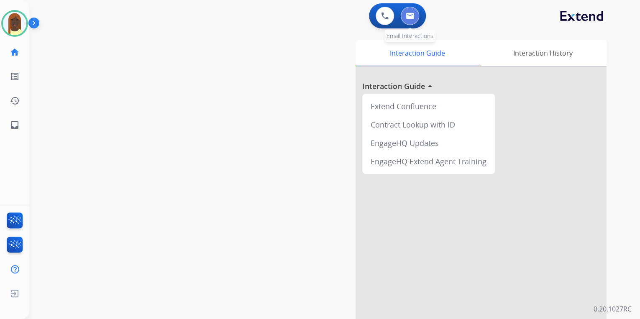
click at [410, 13] on img at bounding box center [410, 16] width 8 height 7
select select "**********"
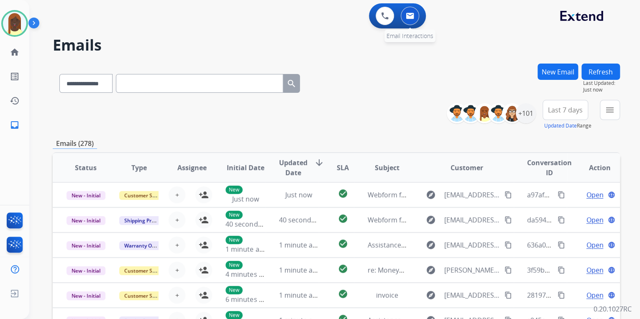
click at [409, 19] on button at bounding box center [410, 16] width 18 height 18
click at [523, 116] on div "+101" at bounding box center [526, 113] width 20 height 20
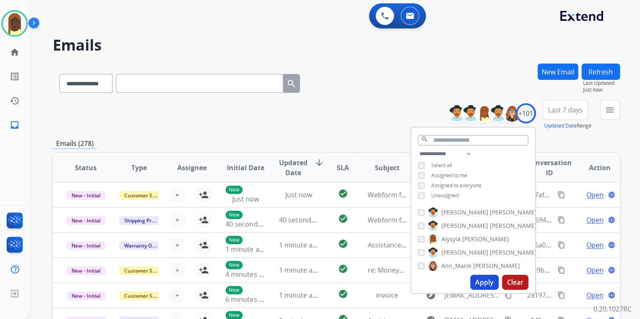
click at [484, 281] on button "Apply" at bounding box center [484, 282] width 28 height 15
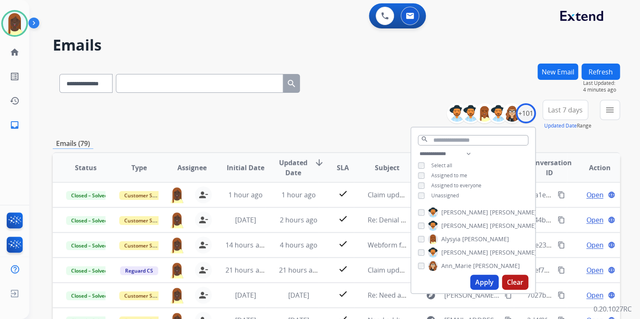
click at [386, 115] on div "**********" at bounding box center [336, 115] width 567 height 30
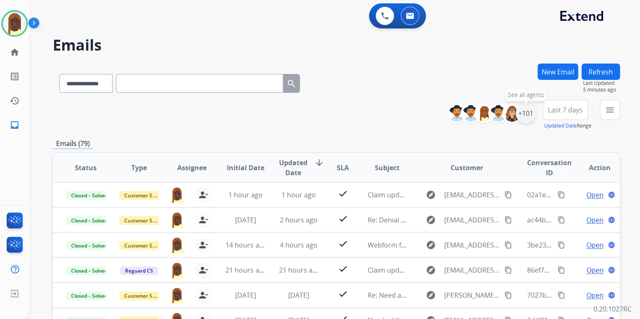
click at [527, 118] on div "+101" at bounding box center [526, 113] width 20 height 20
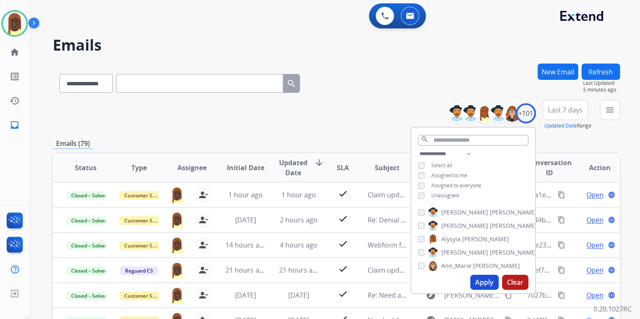
click at [382, 124] on div "**********" at bounding box center [336, 115] width 567 height 30
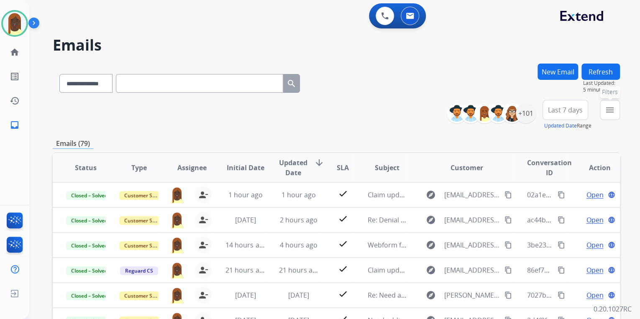
click at [611, 115] on button "menu Filters" at bounding box center [610, 110] width 20 height 20
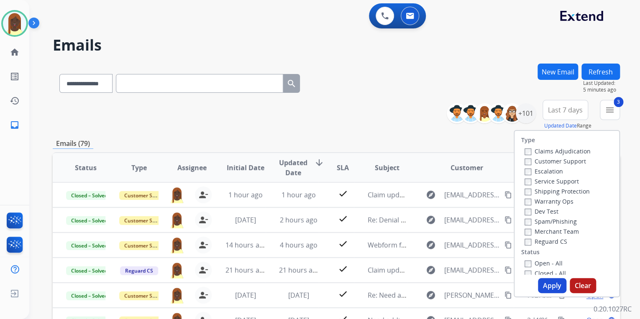
click at [548, 284] on button "Apply" at bounding box center [552, 285] width 28 height 15
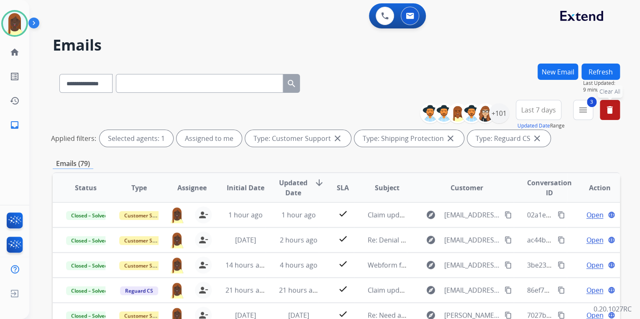
click at [607, 114] on mat-icon "delete" at bounding box center [610, 110] width 10 height 10
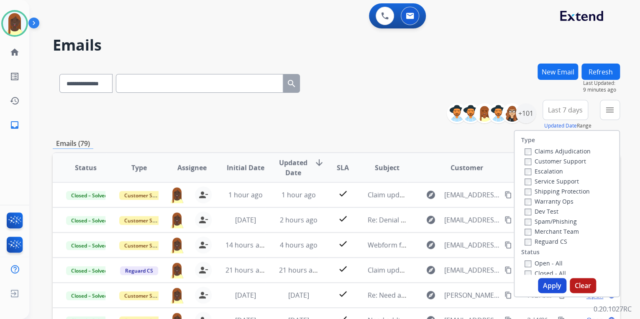
click at [374, 139] on div "Emails (79)" at bounding box center [336, 143] width 567 height 10
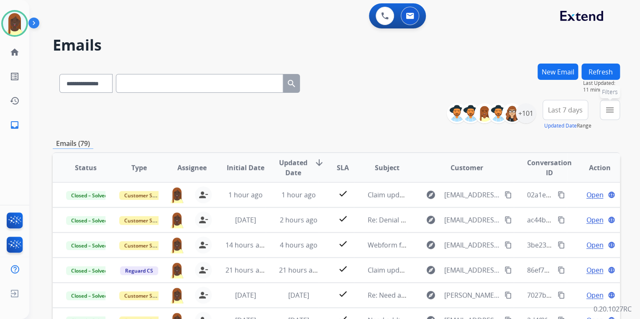
click at [613, 113] on mat-icon "menu" at bounding box center [610, 110] width 10 height 10
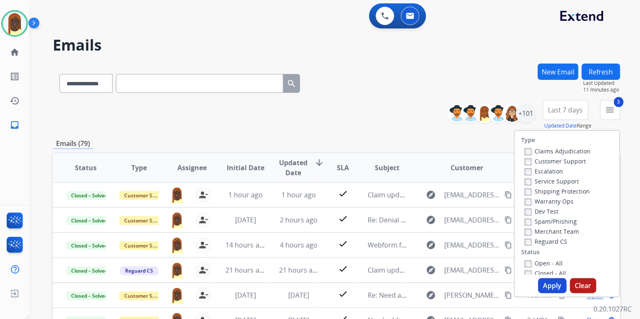
click at [545, 284] on button "Apply" at bounding box center [552, 285] width 28 height 15
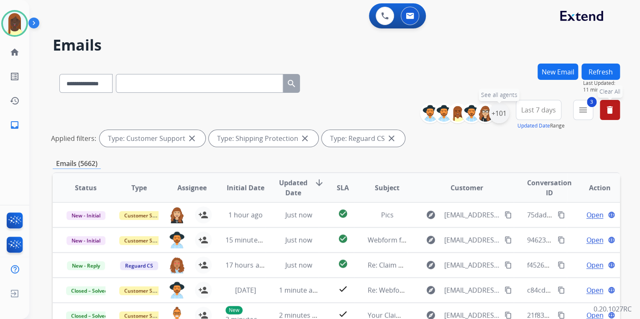
click at [498, 118] on div "+101" at bounding box center [499, 113] width 20 height 20
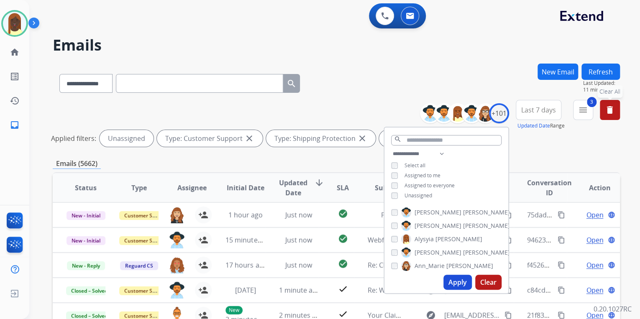
click at [455, 281] on button "Apply" at bounding box center [457, 282] width 28 height 15
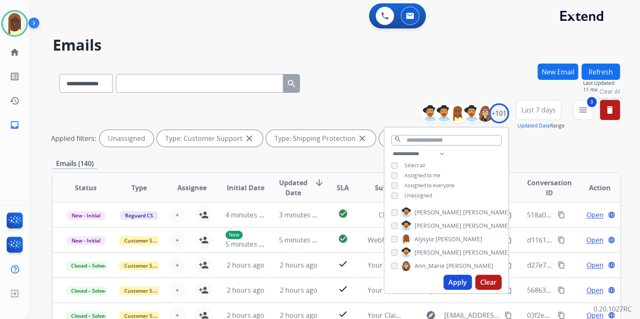
click at [365, 107] on div "**********" at bounding box center [336, 125] width 567 height 50
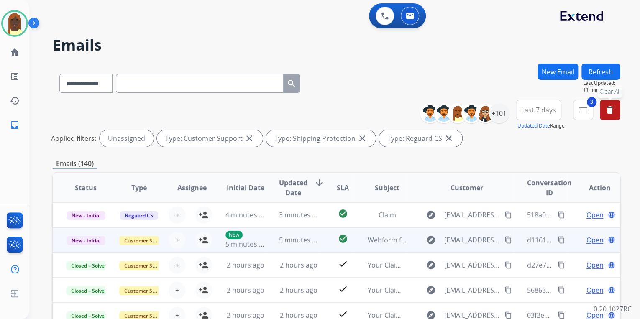
drag, startPoint x: 205, startPoint y: 239, endPoint x: 205, endPoint y: 227, distance: 12.1
click at [205, 239] on mat-icon "person_add" at bounding box center [204, 240] width 10 height 10
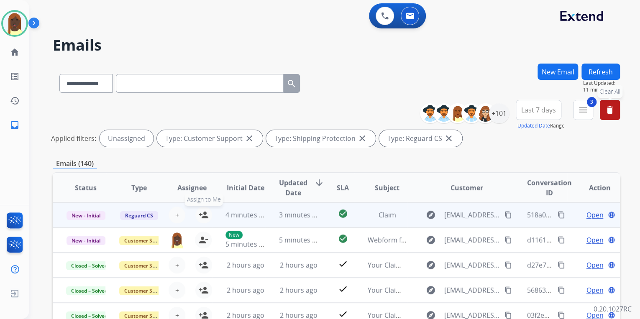
click at [204, 215] on mat-icon "person_add" at bounding box center [204, 215] width 10 height 10
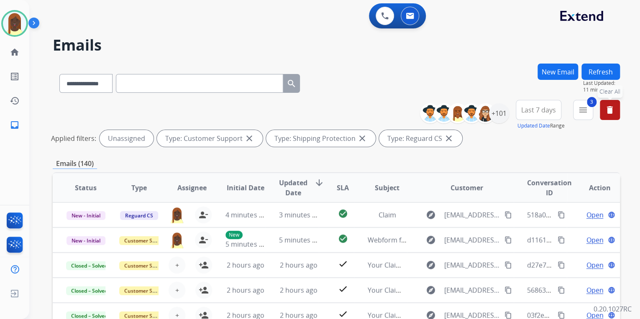
click at [611, 113] on mat-icon "delete" at bounding box center [610, 110] width 10 height 10
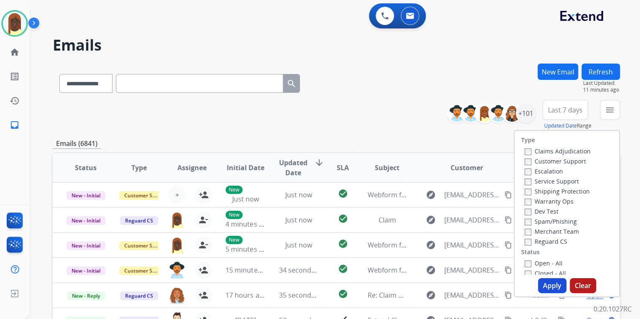
click at [453, 146] on div "Emails (6841)" at bounding box center [336, 143] width 567 height 10
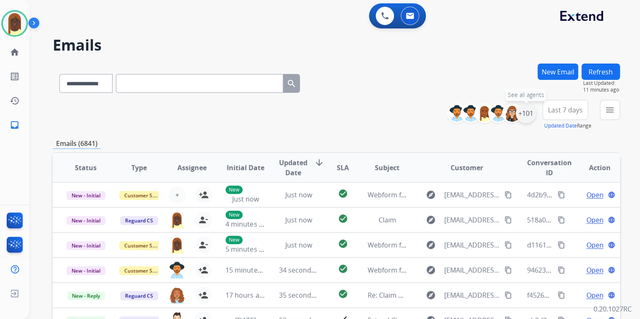
click at [527, 120] on div "+101" at bounding box center [526, 113] width 20 height 20
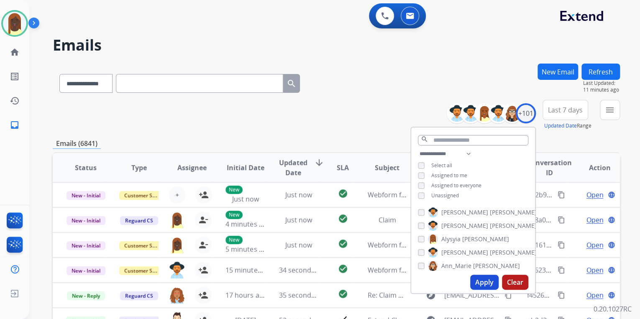
click at [484, 282] on button "Apply" at bounding box center [484, 282] width 28 height 15
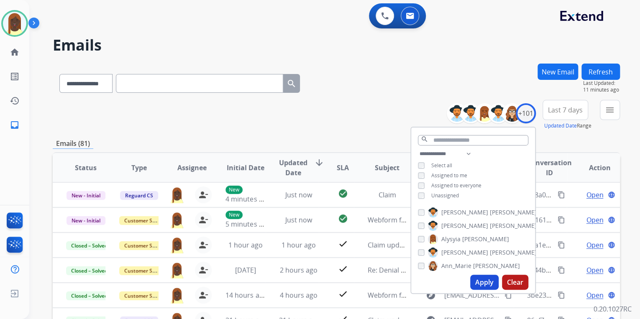
click at [352, 130] on div "**********" at bounding box center [336, 270] width 567 height 412
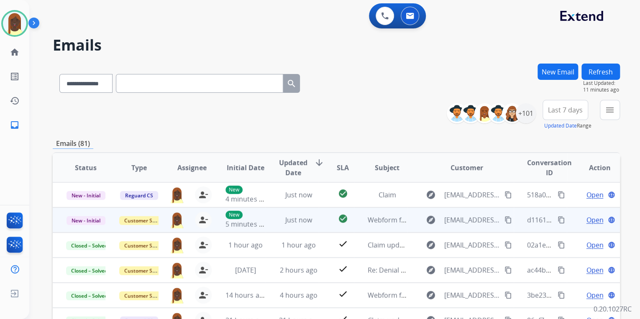
click at [558, 220] on mat-icon "content_copy" at bounding box center [562, 220] width 8 height 8
click at [587, 220] on span "Open" at bounding box center [594, 220] width 17 height 10
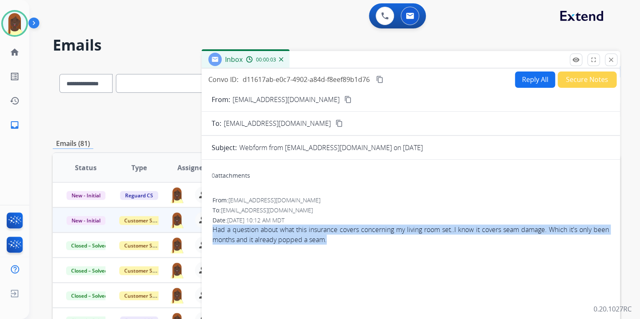
drag, startPoint x: 211, startPoint y: 227, endPoint x: 351, endPoint y: 243, distance: 141.0
click at [351, 243] on div "From: [EMAIL_ADDRESS][DOMAIN_NAME] To: [EMAIL_ADDRESS][DOMAIN_NAME] Date: [DATE…" at bounding box center [411, 223] width 398 height 57
drag, startPoint x: 351, startPoint y: 243, endPoint x: 309, endPoint y: 236, distance: 43.2
copy span "Had a question about what this insurance covers concerning my living room set..…"
click at [344, 100] on mat-icon "content_copy" at bounding box center [348, 100] width 8 height 8
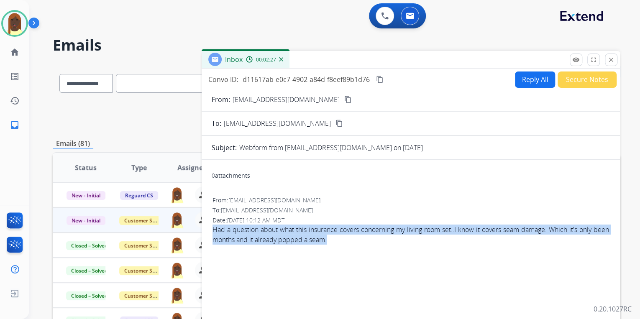
click at [531, 77] on button "Reply All" at bounding box center [535, 80] width 40 height 16
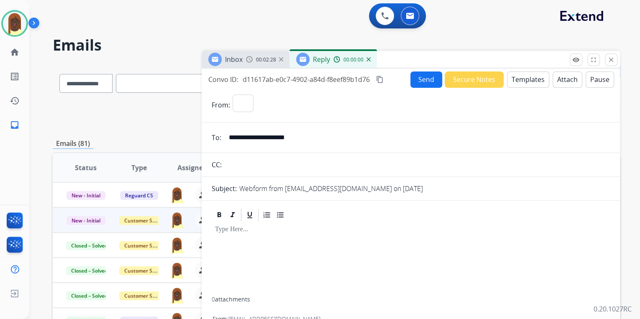
select select "**********"
click at [530, 82] on button "Templates" at bounding box center [528, 80] width 42 height 16
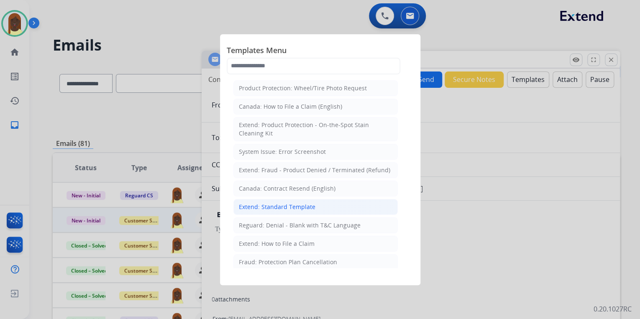
click at [280, 205] on div "Extend: Standard Template" at bounding box center [277, 207] width 77 height 8
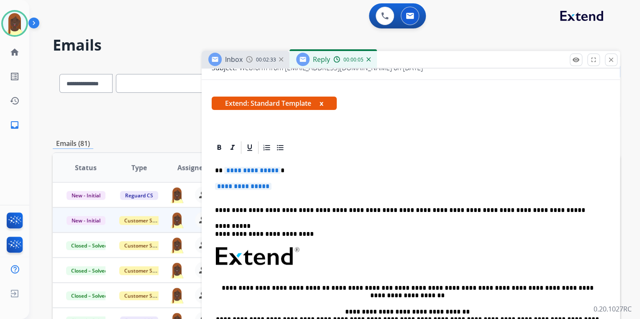
scroll to position [134, 0]
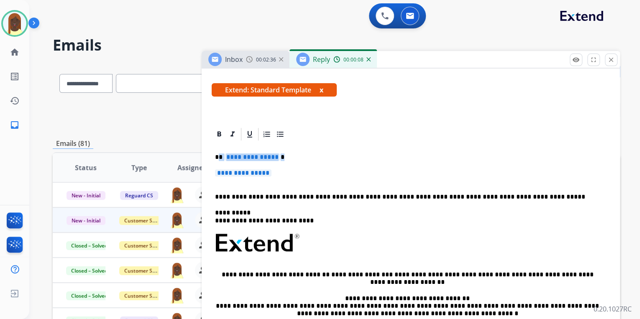
drag, startPoint x: 218, startPoint y: 156, endPoint x: 286, endPoint y: 175, distance: 70.7
click at [286, 175] on div "**********" at bounding box center [411, 265] width 398 height 247
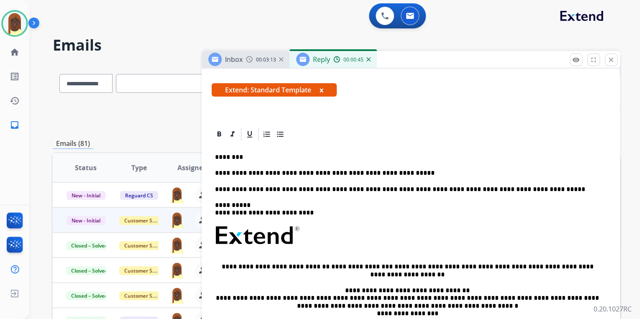
click at [396, 171] on p "**********" at bounding box center [407, 173] width 385 height 8
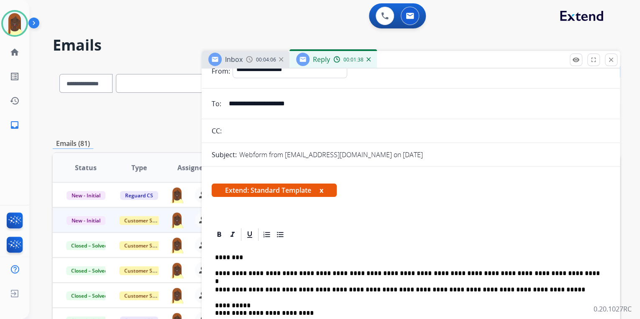
scroll to position [0, 0]
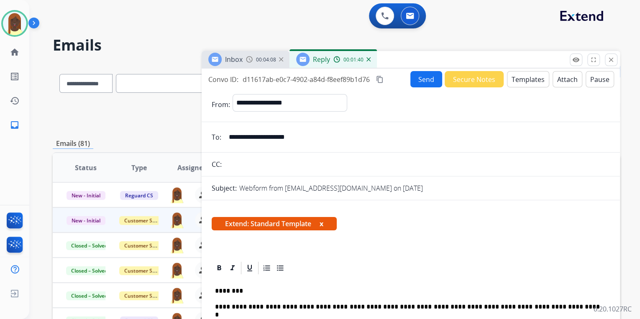
click at [420, 81] on button "Send" at bounding box center [426, 79] width 32 height 16
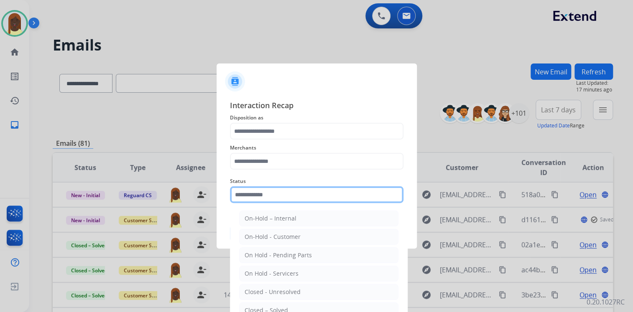
click at [260, 200] on input "text" at bounding box center [317, 195] width 174 height 17
drag, startPoint x: 292, startPoint y: 305, endPoint x: 279, endPoint y: 256, distance: 51.4
click at [292, 304] on li "Closed – Solved" at bounding box center [318, 311] width 159 height 16
type input "**********"
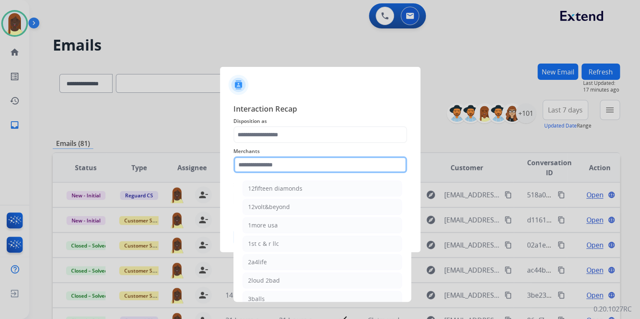
click at [265, 165] on input "text" at bounding box center [320, 164] width 174 height 17
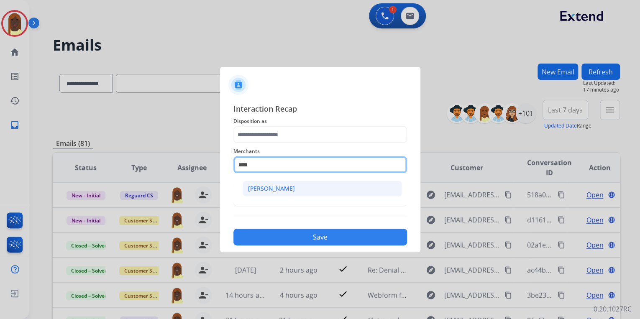
type input "****"
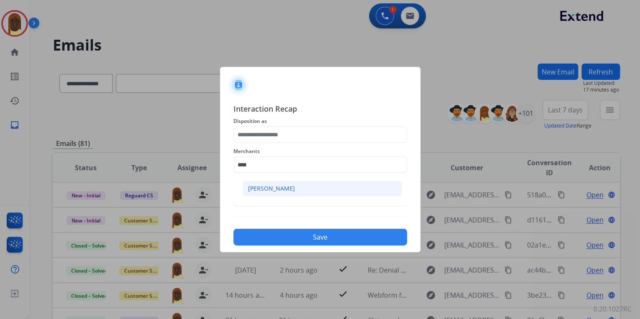
drag, startPoint x: 264, startPoint y: 191, endPoint x: 262, endPoint y: 161, distance: 29.7
click at [264, 191] on li "[PERSON_NAME]" at bounding box center [322, 189] width 159 height 16
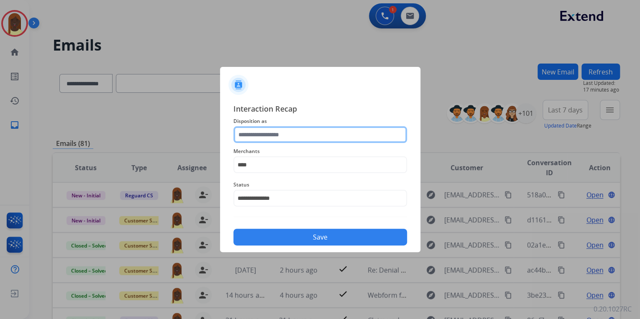
click at [253, 133] on input "text" at bounding box center [320, 134] width 174 height 17
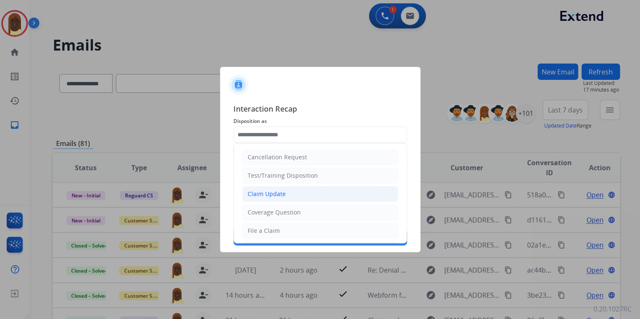
click at [274, 195] on div "Claim Update" at bounding box center [267, 194] width 38 height 8
type input "**********"
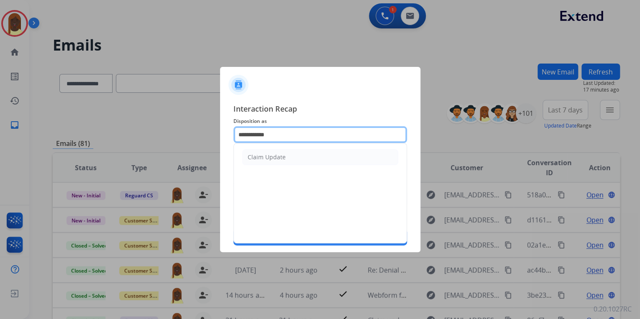
drag, startPoint x: 274, startPoint y: 135, endPoint x: 236, endPoint y: 131, distance: 38.3
click at [236, 131] on input "**********" at bounding box center [320, 134] width 174 height 17
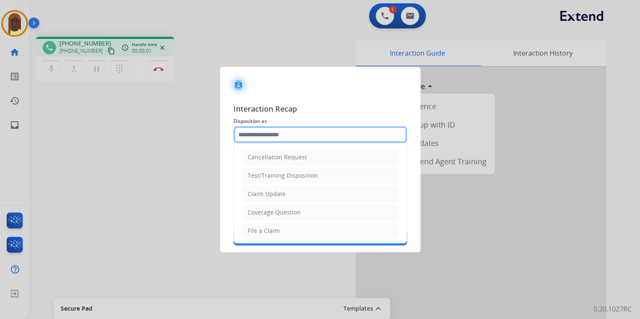
click at [254, 134] on input "text" at bounding box center [320, 134] width 174 height 17
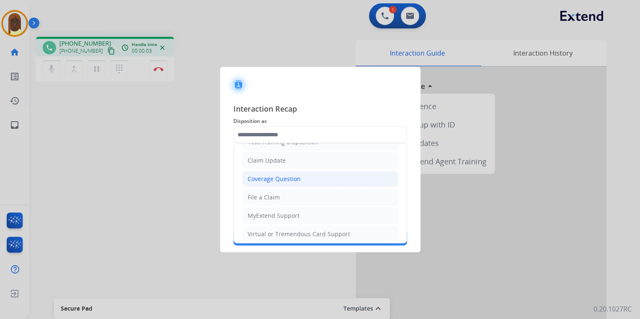
click at [280, 175] on div "Coverage Question" at bounding box center [274, 179] width 53 height 8
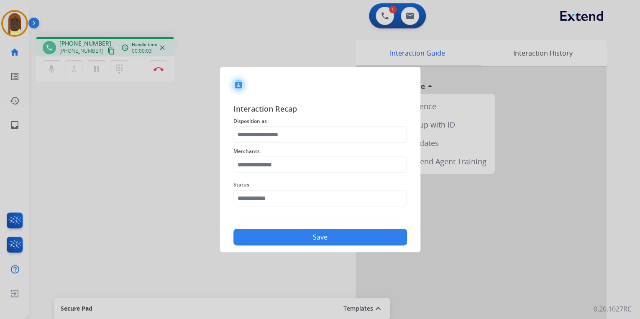
type input "**********"
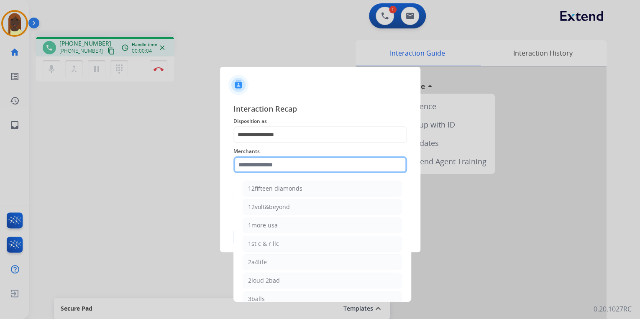
click at [258, 164] on input "text" at bounding box center [320, 164] width 174 height 17
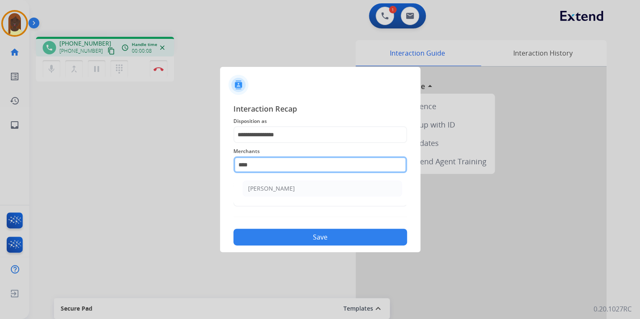
type input "****"
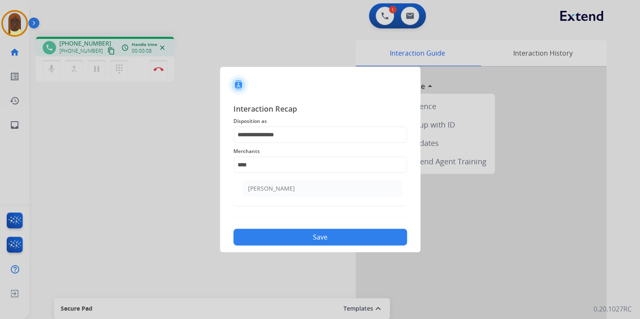
click at [311, 235] on button "Save" at bounding box center [320, 237] width 174 height 17
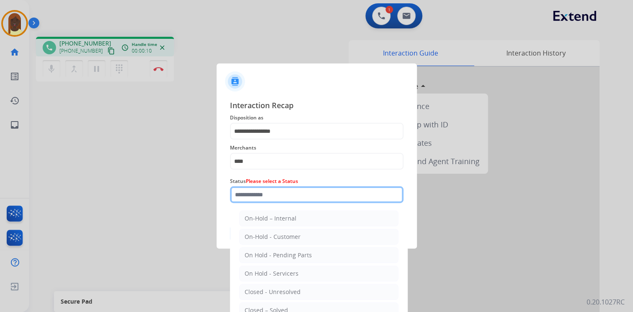
click at [281, 201] on input "text" at bounding box center [317, 195] width 174 height 17
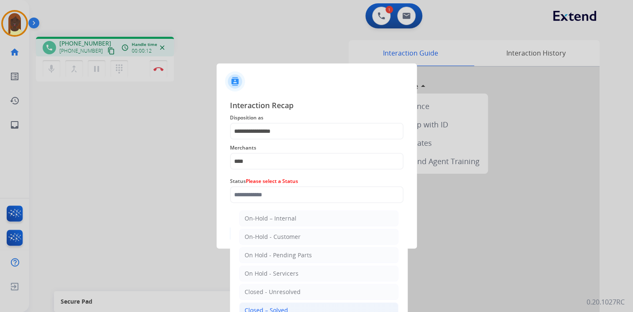
click at [288, 310] on li "Closed – Solved" at bounding box center [318, 311] width 159 height 16
type input "**********"
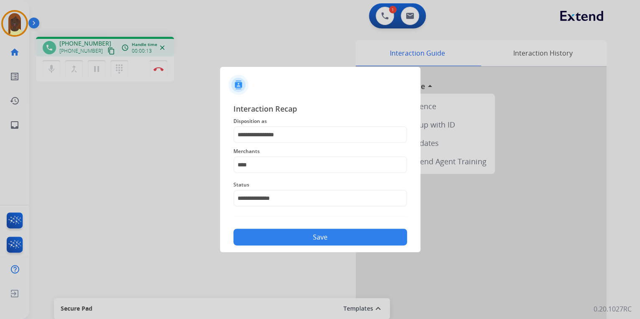
click at [299, 239] on button "Save" at bounding box center [320, 237] width 174 height 17
click at [296, 243] on button "Save" at bounding box center [320, 237] width 174 height 17
click at [296, 242] on button "Save" at bounding box center [320, 237] width 174 height 17
click at [321, 238] on button "Save" at bounding box center [320, 237] width 174 height 17
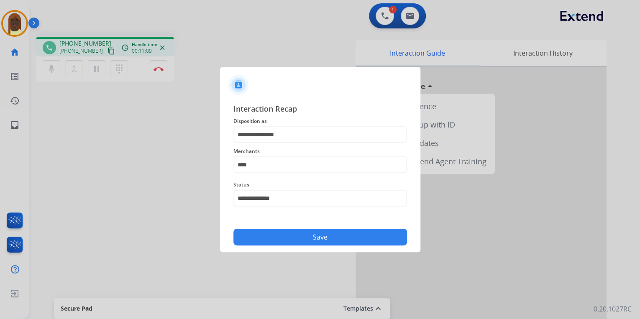
click at [164, 79] on div at bounding box center [320, 159] width 640 height 319
click at [164, 75] on div at bounding box center [320, 159] width 640 height 319
drag, startPoint x: 159, startPoint y: 70, endPoint x: 140, endPoint y: 67, distance: 19.0
click at [158, 70] on div at bounding box center [320, 159] width 640 height 319
click at [14, 33] on div at bounding box center [320, 159] width 640 height 319
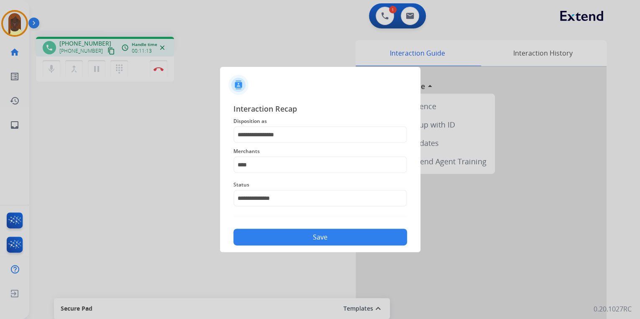
click at [392, 17] on div at bounding box center [320, 159] width 640 height 319
click at [391, 17] on div at bounding box center [320, 159] width 640 height 319
click at [25, 33] on div at bounding box center [320, 159] width 640 height 319
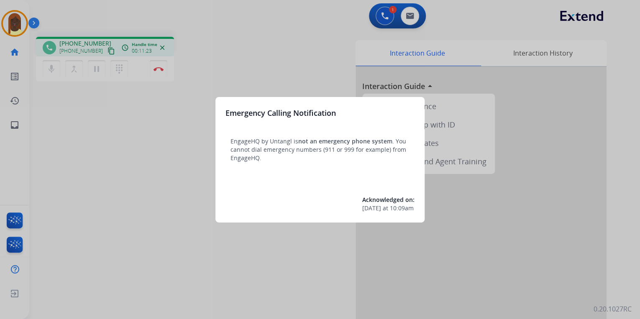
click at [18, 30] on div at bounding box center [320, 159] width 640 height 319
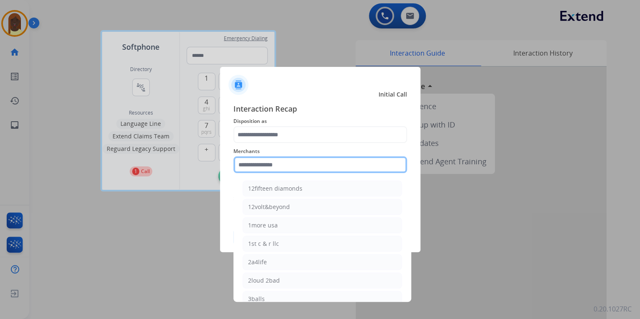
click at [271, 165] on input "text" at bounding box center [320, 164] width 174 height 17
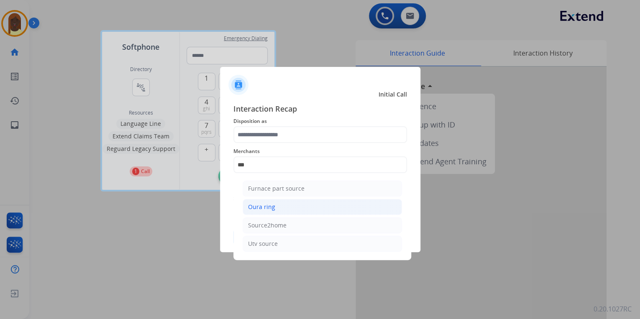
click at [278, 206] on li "Oura ring" at bounding box center [322, 207] width 159 height 16
type input "*********"
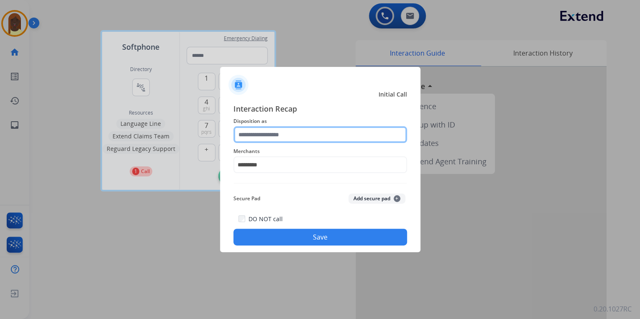
click at [260, 132] on input "text" at bounding box center [320, 134] width 174 height 17
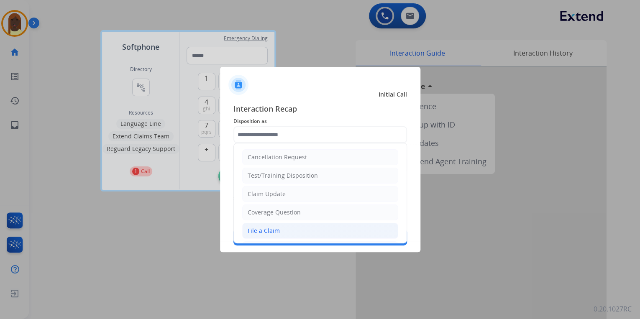
click at [256, 233] on div "File a Claim" at bounding box center [264, 231] width 32 height 8
type input "**********"
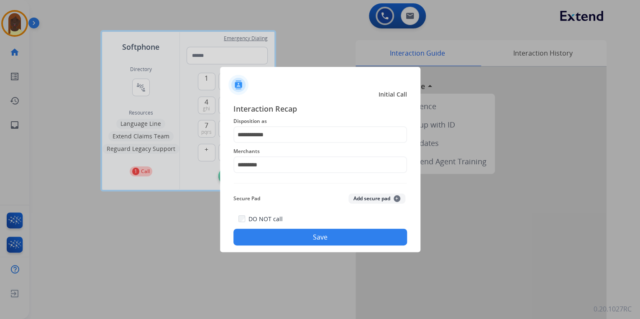
click at [297, 235] on button "Save" at bounding box center [320, 237] width 174 height 17
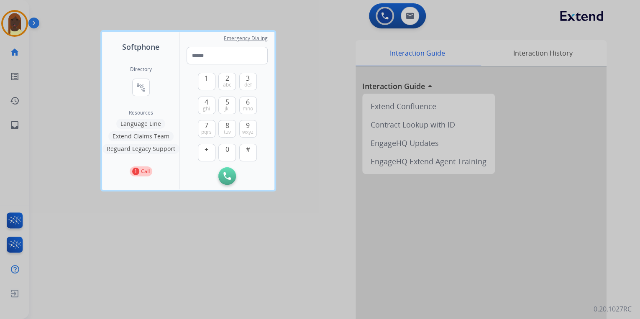
click at [18, 23] on div at bounding box center [320, 159] width 640 height 319
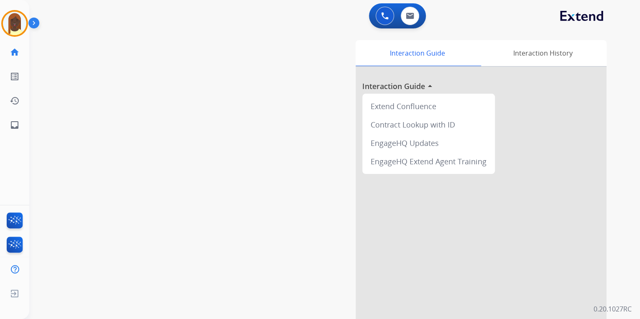
click at [30, 27] on img at bounding box center [35, 25] width 14 height 16
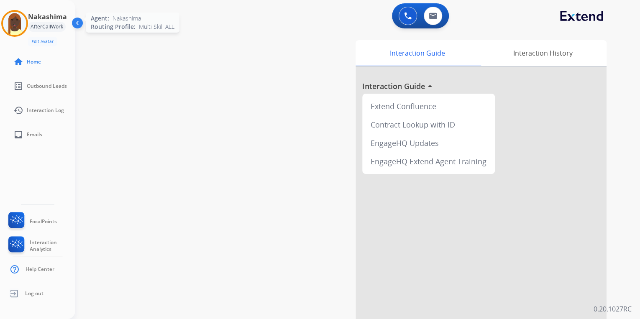
click at [14, 22] on img at bounding box center [14, 23] width 23 height 23
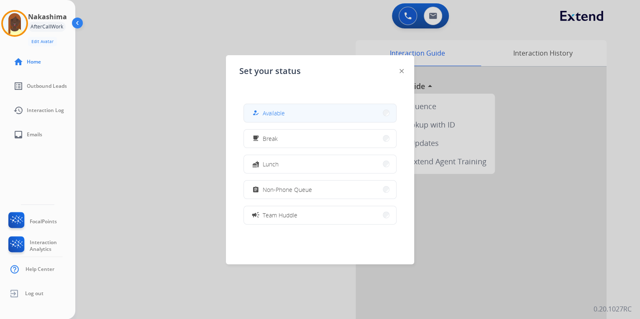
click at [375, 113] on button "how_to_reg Available" at bounding box center [320, 113] width 152 height 18
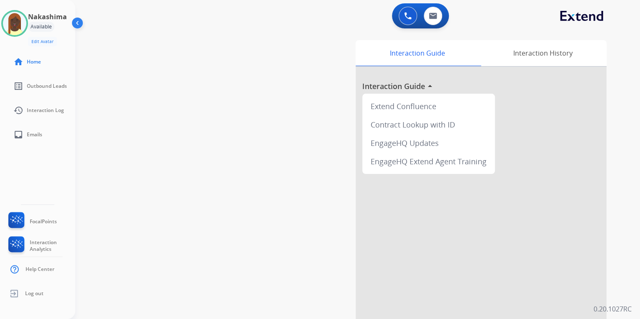
click at [198, 66] on div "swap_horiz Break voice bridge close_fullscreen Connect 3-Way Call merge_type Se…" at bounding box center [347, 204] width 545 height 349
click at [77, 24] on img at bounding box center [78, 25] width 16 height 16
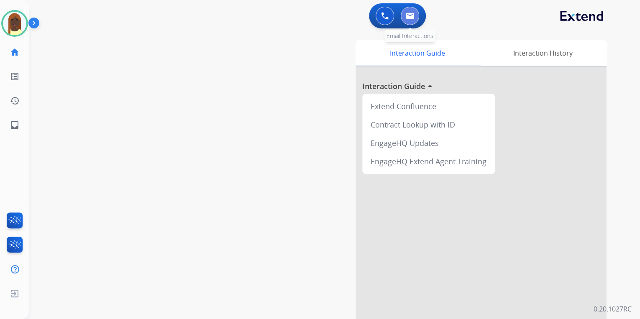
click at [413, 20] on button at bounding box center [410, 16] width 18 height 18
select select "**********"
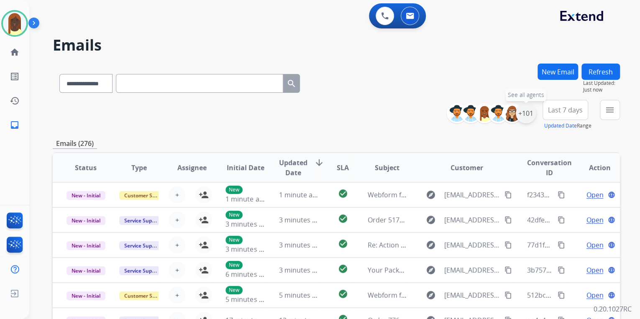
click at [527, 120] on div "+101" at bounding box center [526, 113] width 20 height 20
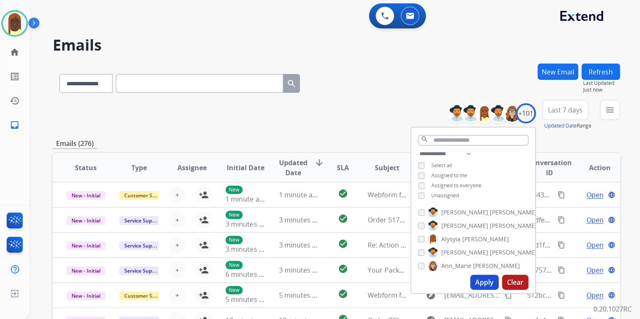
drag, startPoint x: 481, startPoint y: 277, endPoint x: 426, endPoint y: 220, distance: 79.9
click at [481, 277] on button "Apply" at bounding box center [484, 282] width 28 height 15
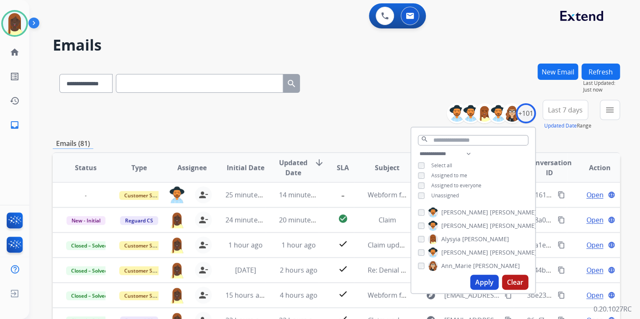
click at [349, 116] on div "**********" at bounding box center [336, 115] width 567 height 30
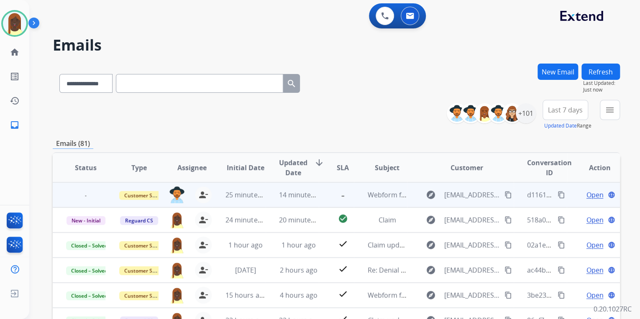
click at [86, 195] on span "-" at bounding box center [86, 195] width 12 height 9
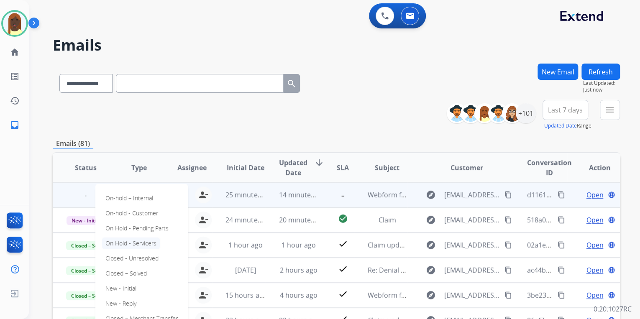
scroll to position [0, 0]
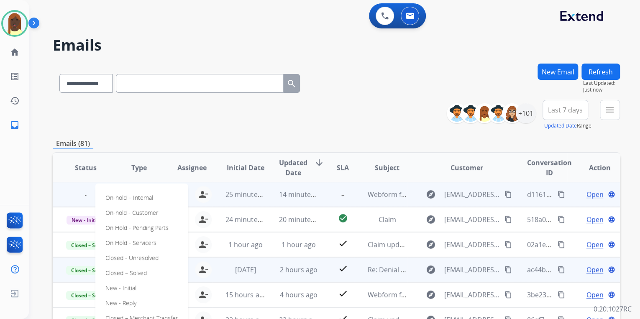
click at [141, 272] on p "Closed – Solved" at bounding box center [126, 273] width 48 height 12
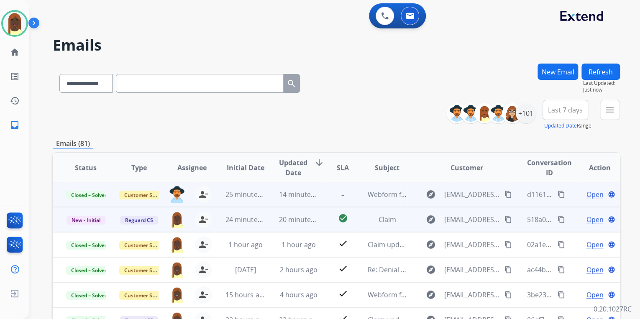
click at [558, 220] on mat-icon "content_copy" at bounding box center [562, 220] width 8 height 8
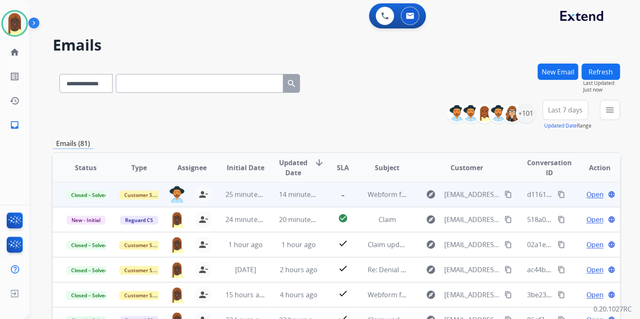
click at [588, 193] on span "Open" at bounding box center [594, 194] width 17 height 10
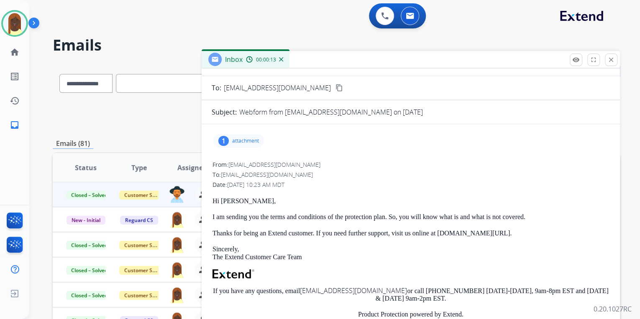
scroll to position [33, 0]
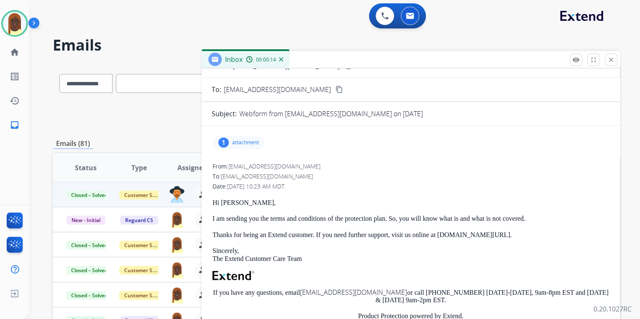
click at [223, 142] on div "1" at bounding box center [223, 143] width 10 height 10
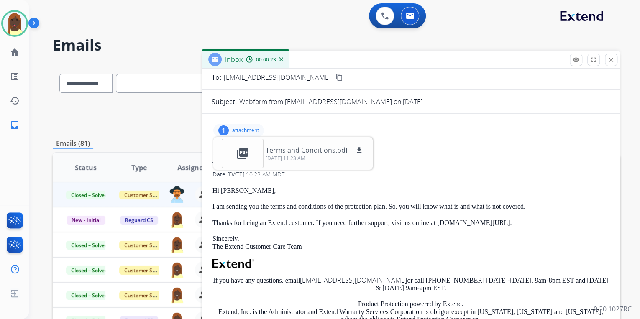
scroll to position [0, 0]
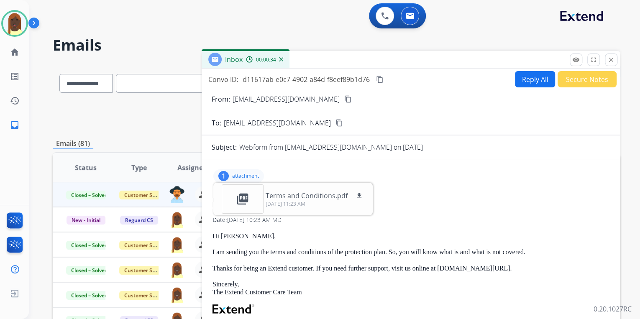
drag, startPoint x: 491, startPoint y: 221, endPoint x: 535, endPoint y: 254, distance: 54.3
click at [492, 223] on div "Date: 09/24/2025 - 10:23 AM MDT" at bounding box center [410, 220] width 397 height 8
click at [527, 251] on p "I am sending you the terms and conditions of the protection plan. So, you will …" at bounding box center [410, 252] width 397 height 8
click at [609, 61] on mat-icon "close" at bounding box center [611, 60] width 8 height 8
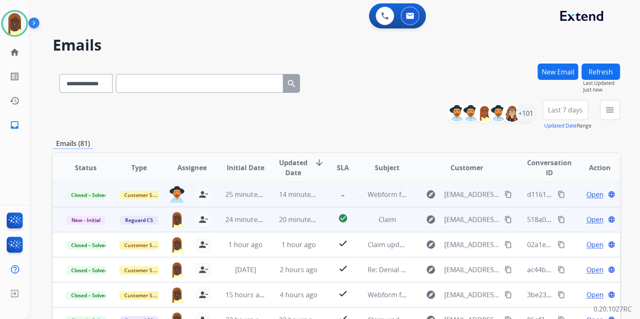
click at [588, 223] on span "Open" at bounding box center [594, 220] width 17 height 10
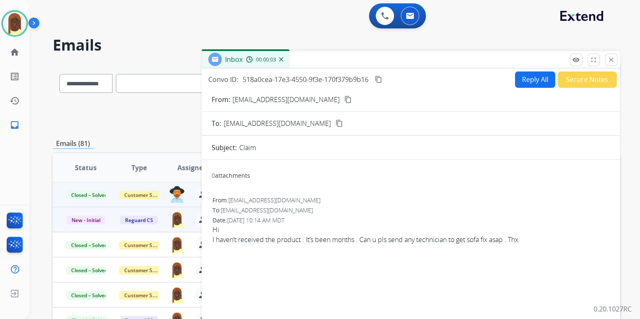
drag, startPoint x: 206, startPoint y: 228, endPoint x: 527, endPoint y: 235, distance: 321.3
click at [527, 235] on div "0 attachments From: akbarlakhani1979@gmail.com To: customerservice@reguardprote…" at bounding box center [411, 268] width 418 height 205
copy span "Hi I haven’t received the product . It’s been months . Can u pls send any techn…"
drag, startPoint x: 510, startPoint y: 184, endPoint x: 502, endPoint y: 184, distance: 7.9
click at [510, 184] on div "0 attachments" at bounding box center [411, 176] width 398 height 20
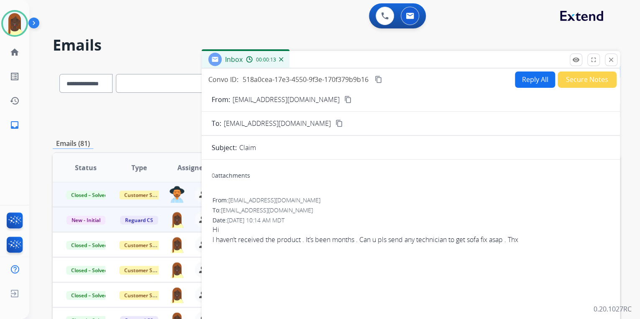
click at [344, 99] on mat-icon "content_copy" at bounding box center [348, 100] width 8 height 8
click at [531, 80] on button "Reply All" at bounding box center [535, 80] width 40 height 16
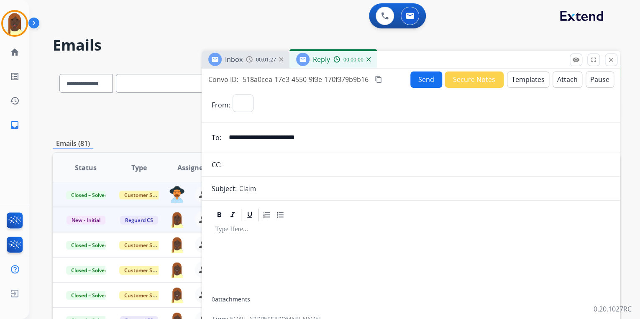
select select "**********"
click at [518, 83] on button "Templates" at bounding box center [528, 80] width 42 height 16
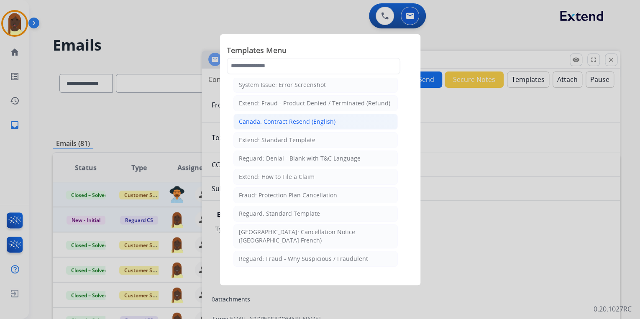
scroll to position [100, 0]
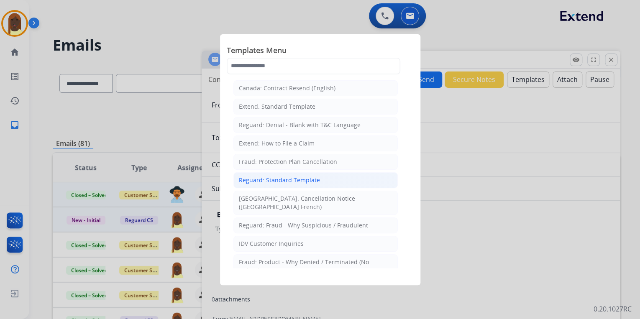
click at [294, 177] on div "Reguard: Standard Template" at bounding box center [279, 180] width 81 height 8
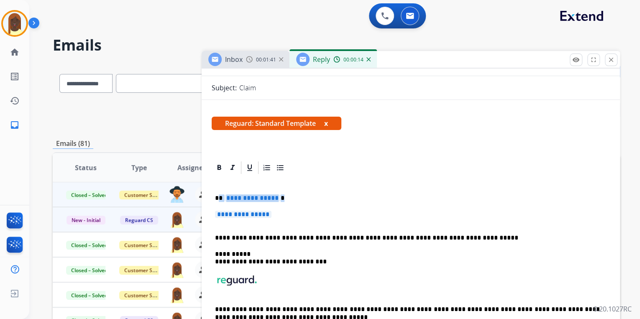
drag, startPoint x: 219, startPoint y: 199, endPoint x: 275, endPoint y: 214, distance: 57.5
click at [275, 214] on div "**********" at bounding box center [411, 264] width 398 height 179
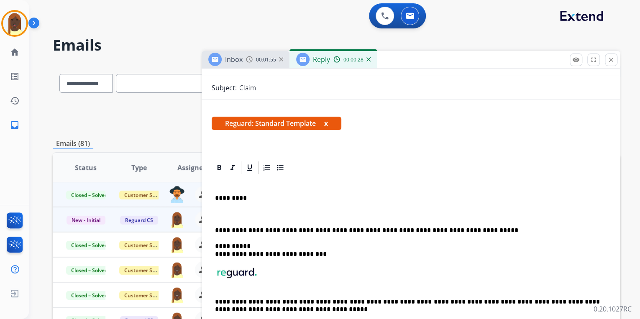
click at [250, 199] on p "*********" at bounding box center [407, 198] width 385 height 8
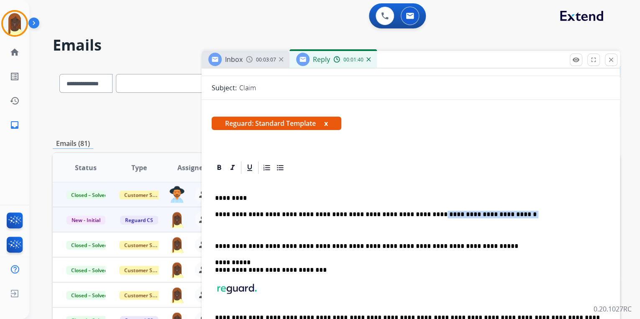
drag, startPoint x: 402, startPoint y: 214, endPoint x: 477, endPoint y: 211, distance: 74.9
click at [477, 211] on p "**********" at bounding box center [407, 215] width 385 height 8
click at [412, 212] on p "**********" at bounding box center [407, 215] width 385 height 8
click at [488, 216] on p "**********" at bounding box center [407, 215] width 385 height 8
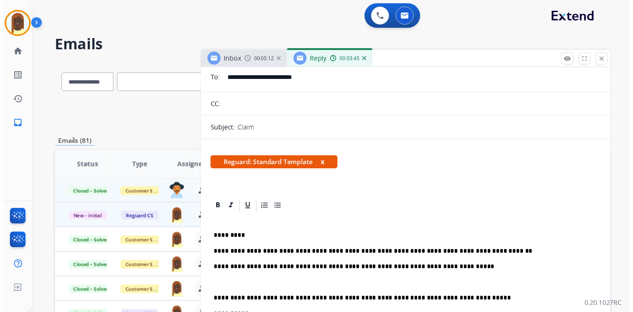
scroll to position [0, 0]
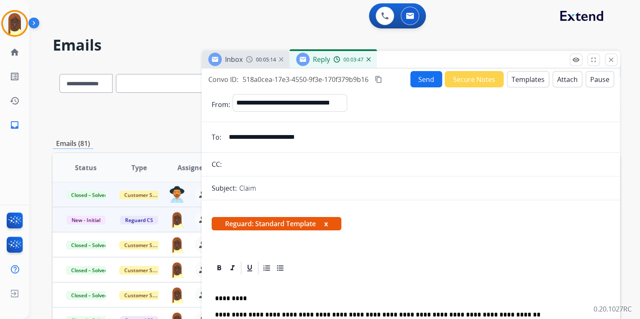
click at [423, 83] on button "Send" at bounding box center [426, 79] width 32 height 16
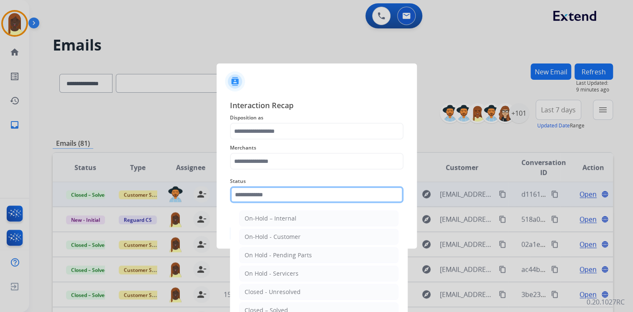
click at [278, 201] on input "text" at bounding box center [317, 195] width 174 height 17
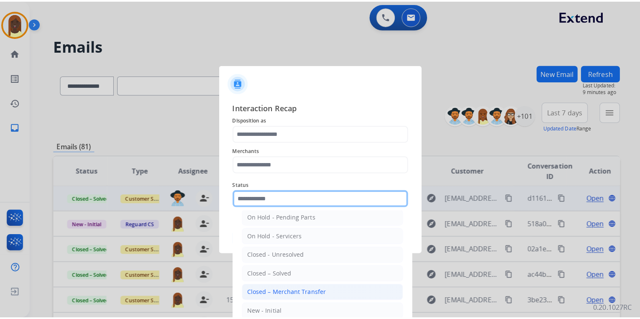
scroll to position [49, 0]
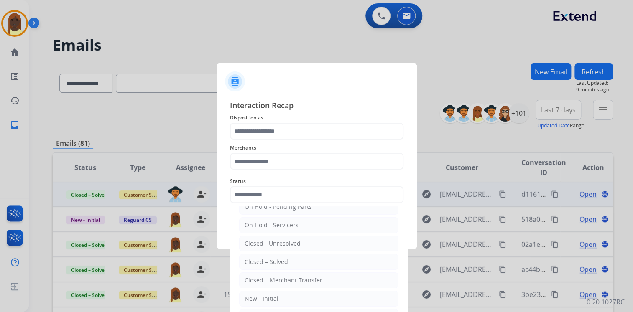
drag, startPoint x: 276, startPoint y: 263, endPoint x: 258, endPoint y: 238, distance: 30.4
click at [276, 259] on div "Closed – Solved" at bounding box center [267, 262] width 44 height 8
type input "**********"
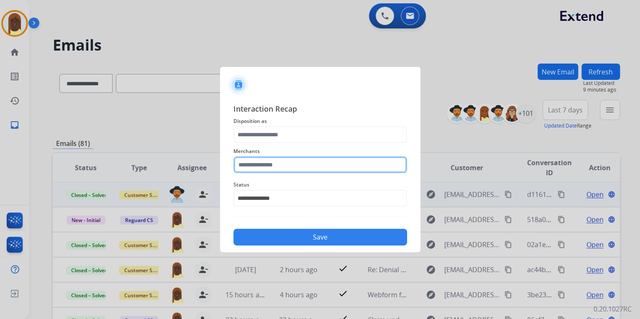
click at [255, 164] on input "text" at bounding box center [320, 164] width 174 height 17
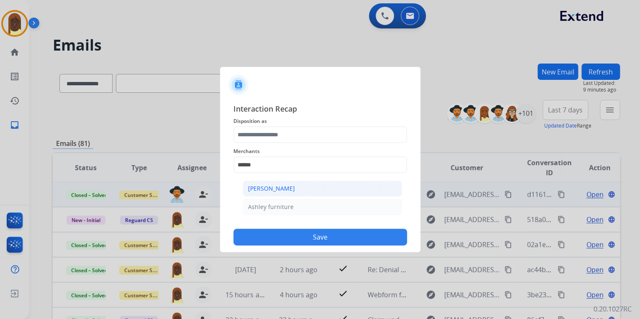
click at [279, 187] on div "[PERSON_NAME]" at bounding box center [271, 188] width 47 height 8
type input "**********"
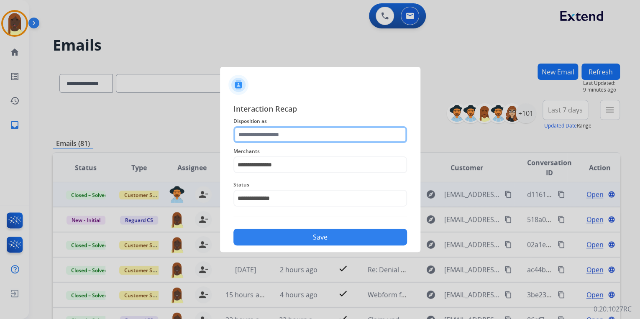
click at [271, 134] on input "text" at bounding box center [320, 134] width 174 height 17
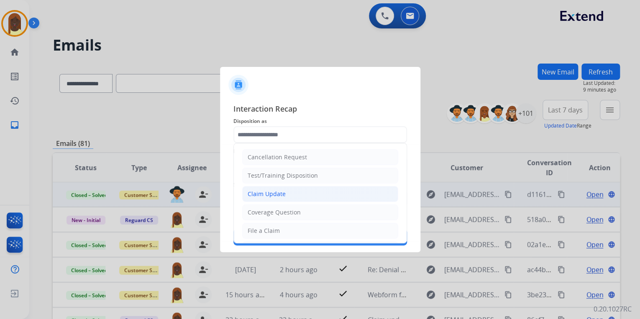
click at [315, 194] on li "Claim Update" at bounding box center [320, 194] width 156 height 16
type input "**********"
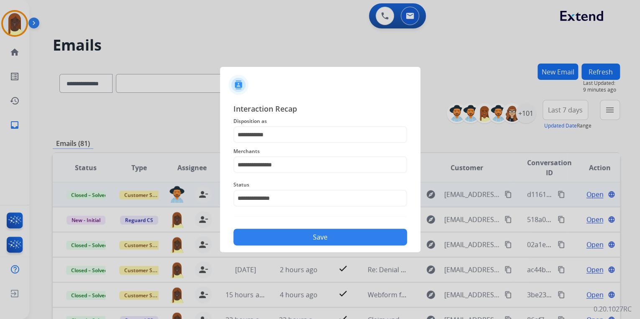
click at [307, 242] on button "Save" at bounding box center [320, 237] width 174 height 17
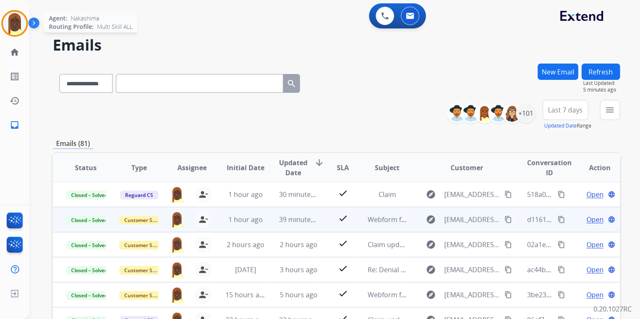
click at [10, 25] on img at bounding box center [14, 23] width 23 height 23
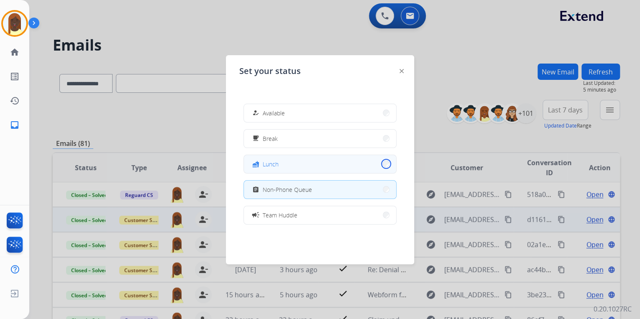
click at [381, 164] on button "fastfood Lunch" at bounding box center [320, 164] width 152 height 18
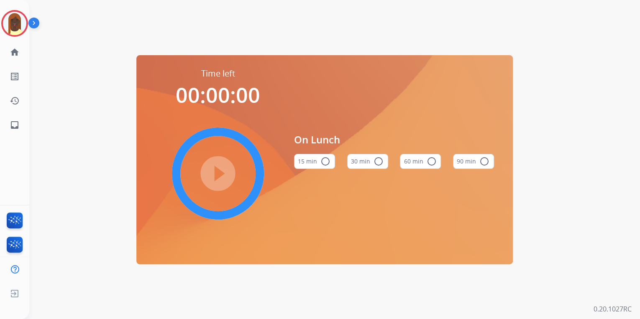
click at [430, 162] on mat-icon "radio_button_unchecked" at bounding box center [431, 161] width 10 height 10
click at [218, 174] on mat-icon "play_circle_filled" at bounding box center [218, 174] width 10 height 10
